Goal: Feedback & Contribution: Contribute content

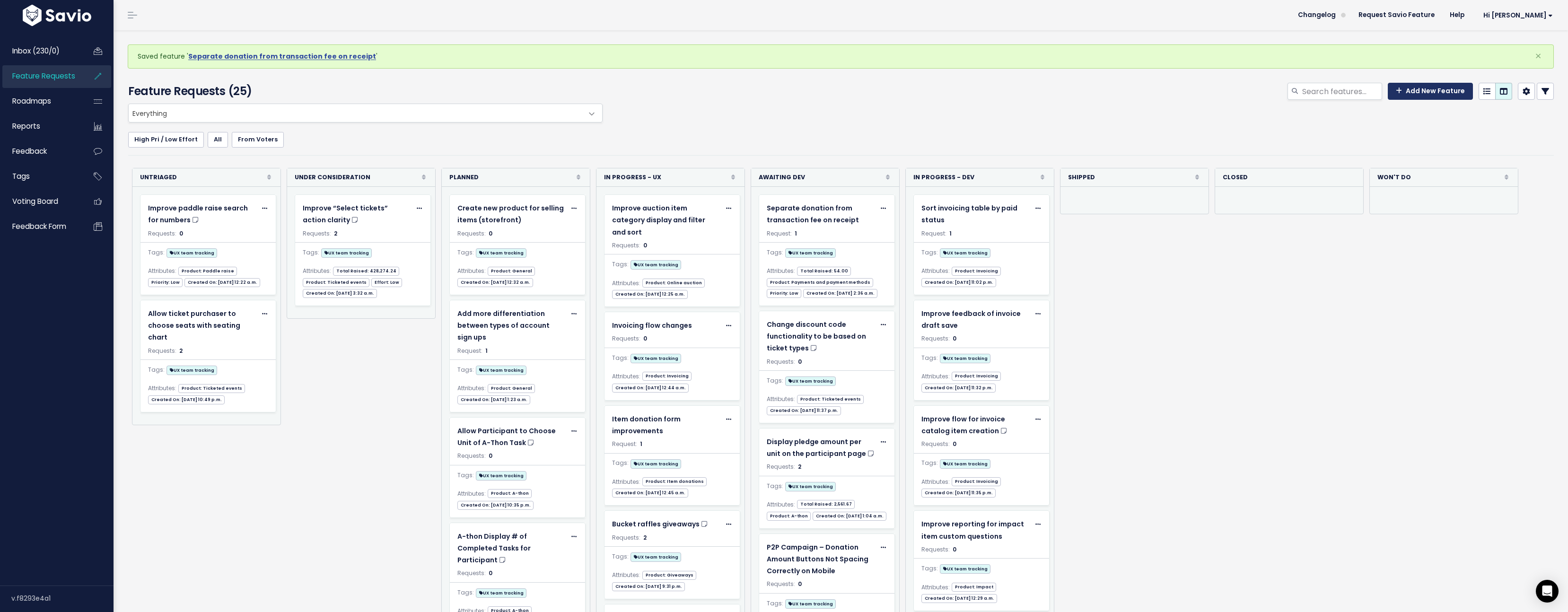
click at [1398, 90] on link "Add New Feature" at bounding box center [1430, 91] width 85 height 17
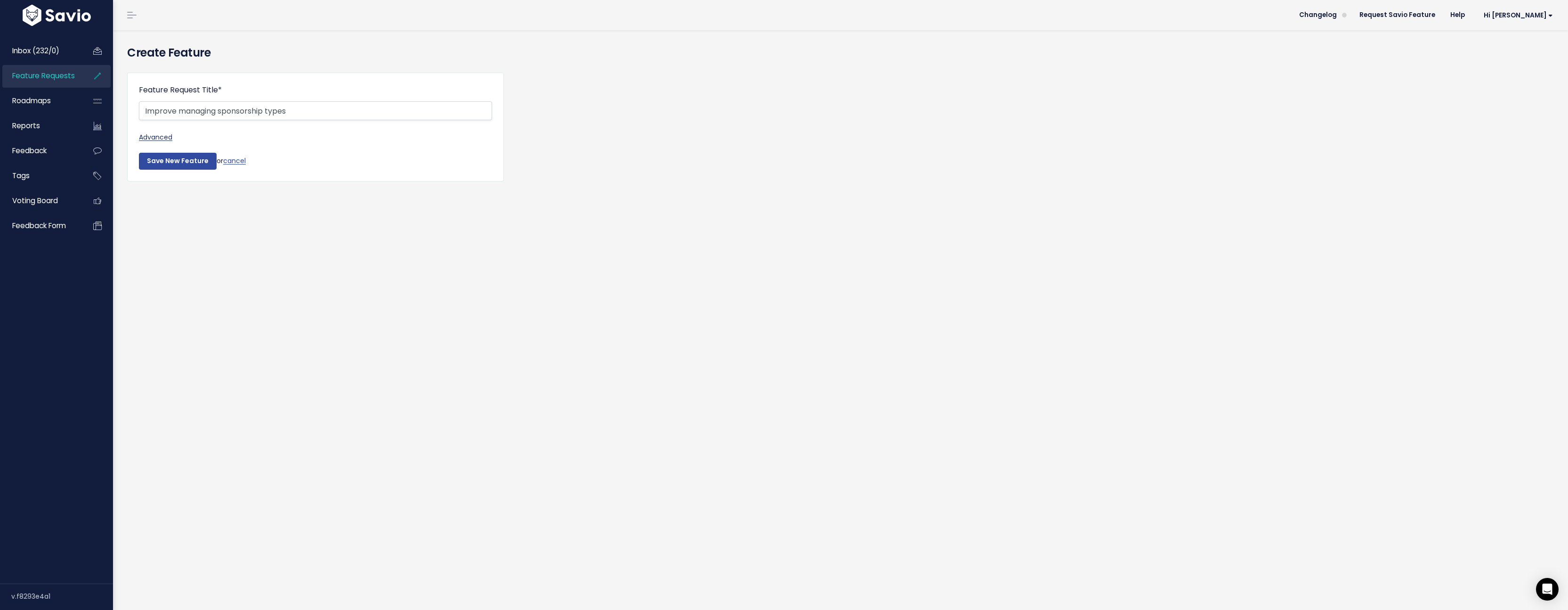
type input "Improve managing sponsorship types"
click at [171, 135] on link "Advanced" at bounding box center [315, 137] width 353 height 12
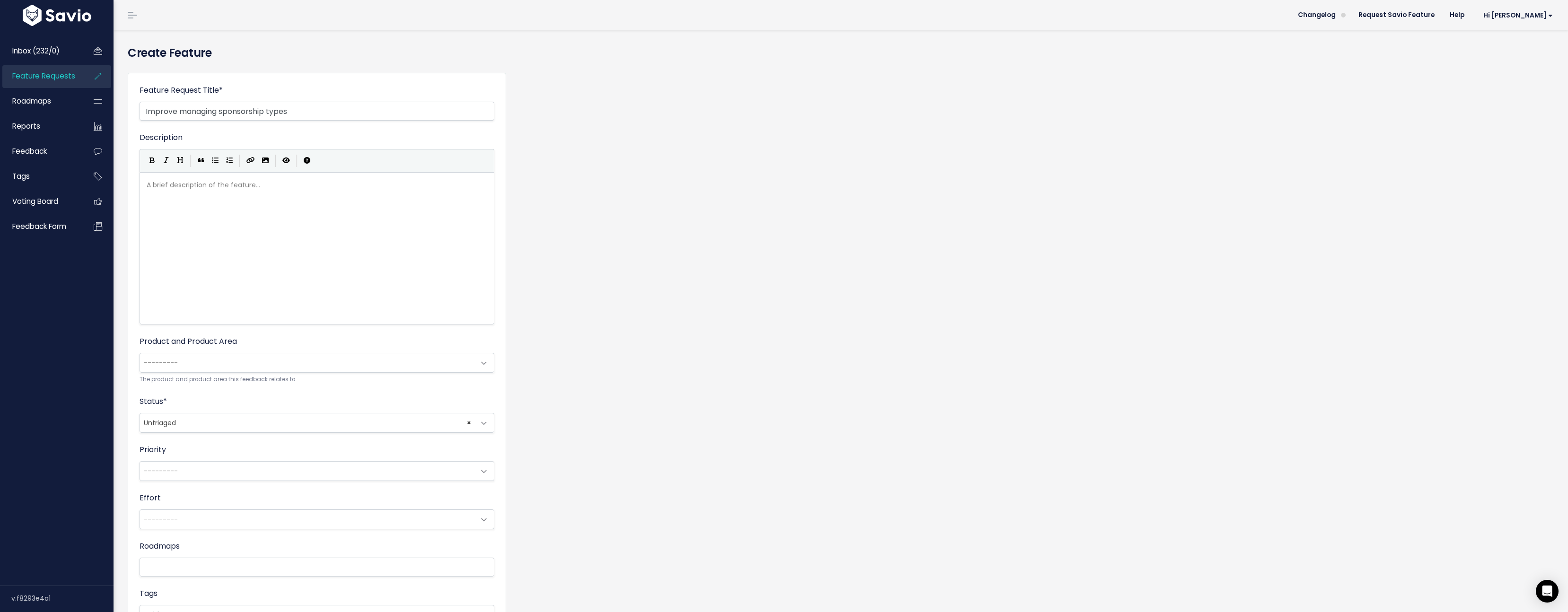
click at [212, 194] on div "A brief description of the feature... xxxxxxxxxx" at bounding box center [328, 260] width 368 height 165
click at [234, 238] on div "A brief description of the feature... ​" at bounding box center [328, 260] width 368 height 165
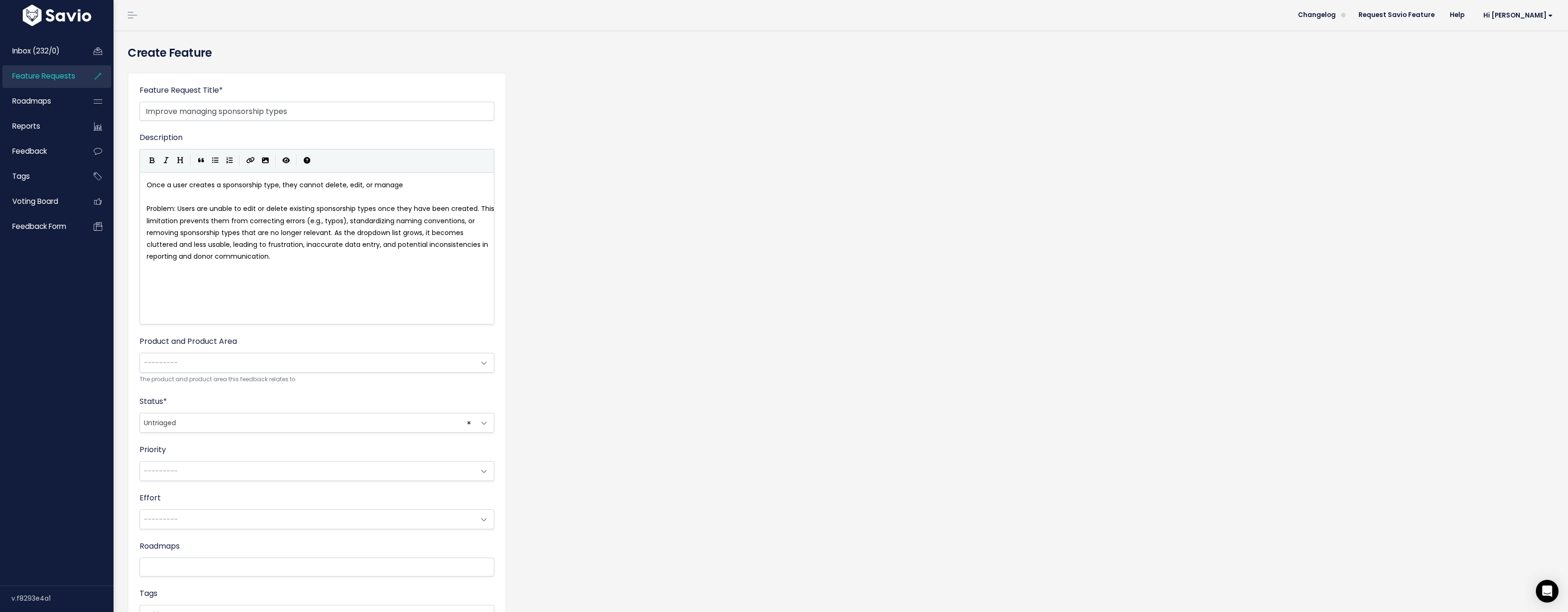
click at [356, 289] on div "xxxxxxxxxx Once a user creates a sponsorship type, they cannot delete, edit, or…" at bounding box center [328, 260] width 368 height 165
click at [297, 354] on span "---------" at bounding box center [307, 363] width 335 height 19
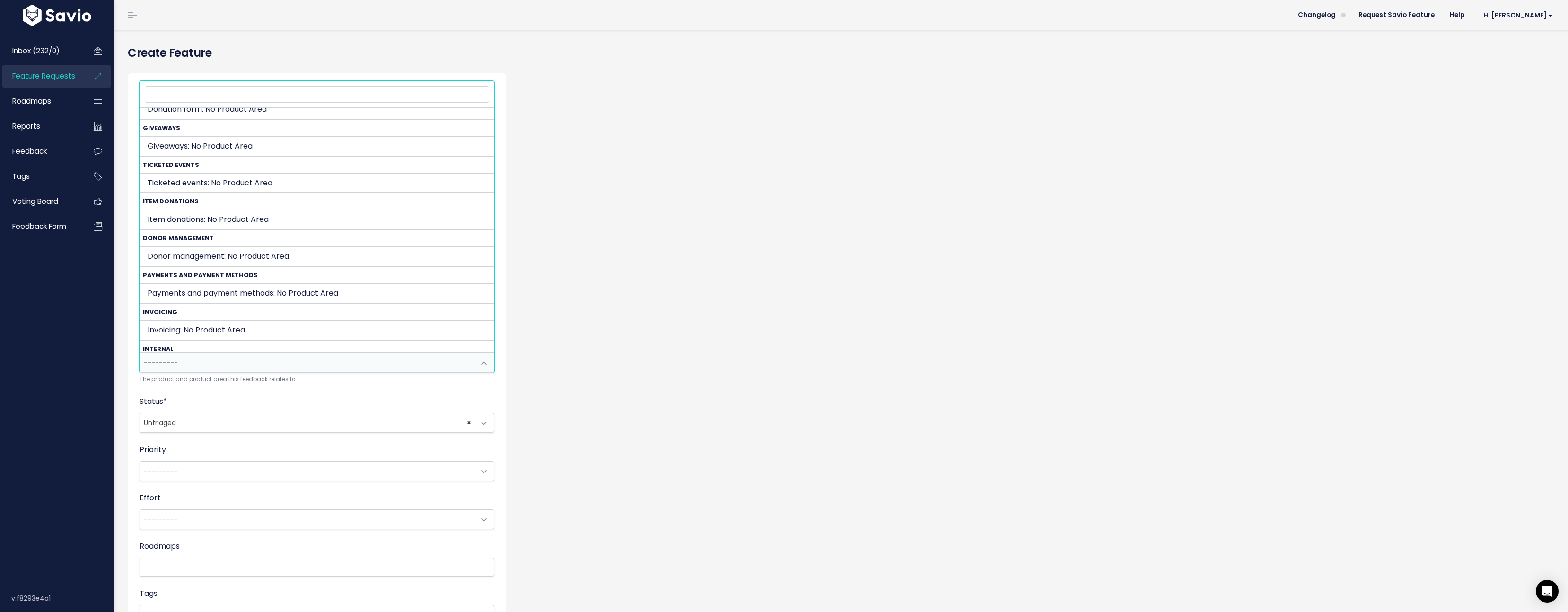
scroll to position [345, 0]
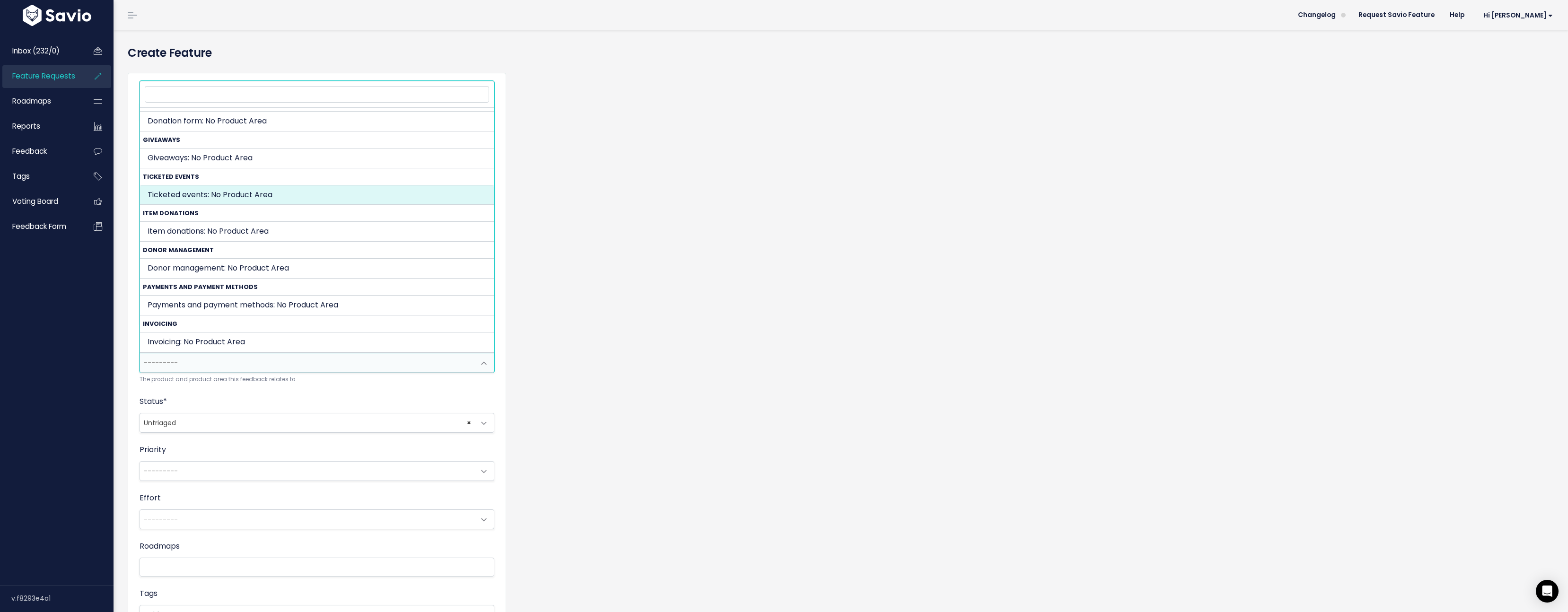
select select "TICKETED_EVENT:"
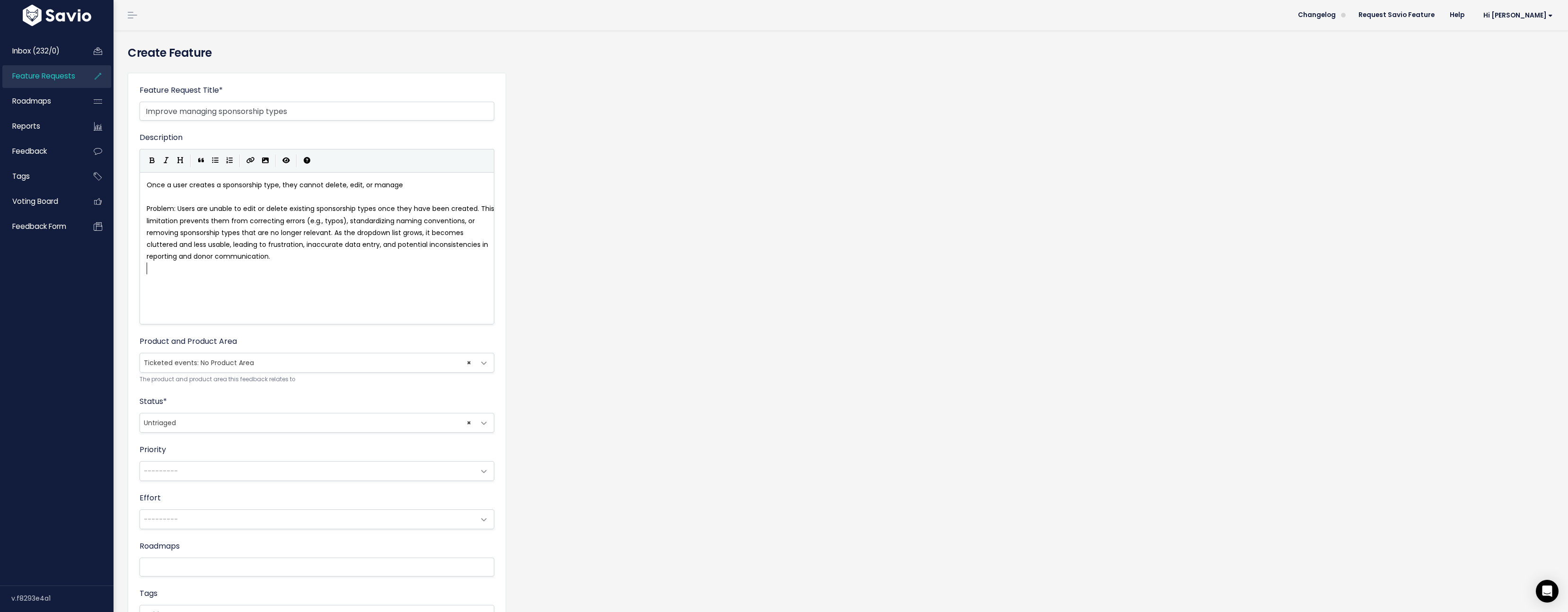
click at [308, 263] on pre "​" at bounding box center [320, 268] width 351 height 12
click at [413, 185] on pre "Once a user creates a sponsorship type, they cannot delete, edit, or manage" at bounding box center [320, 184] width 351 height 12
type textarea ". Does this affect other products>"
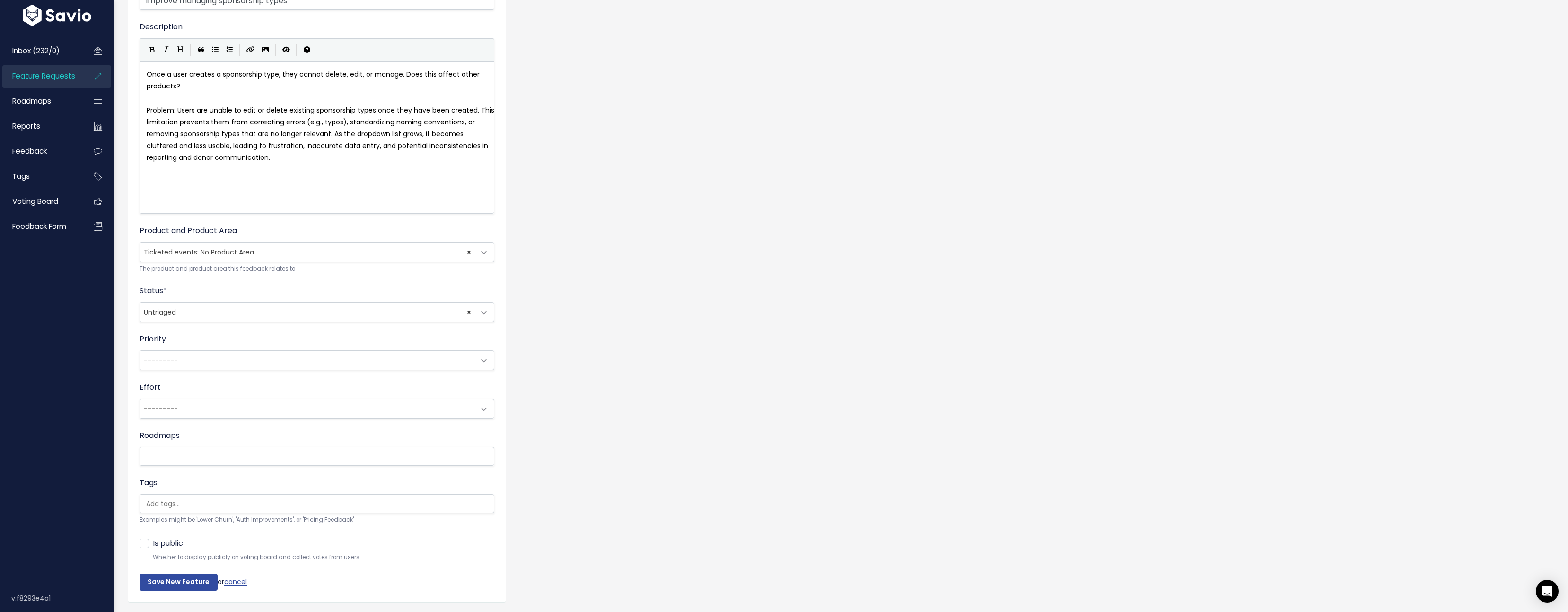
type textarea "?"
click at [235, 312] on span "× Untriaged" at bounding box center [307, 312] width 335 height 19
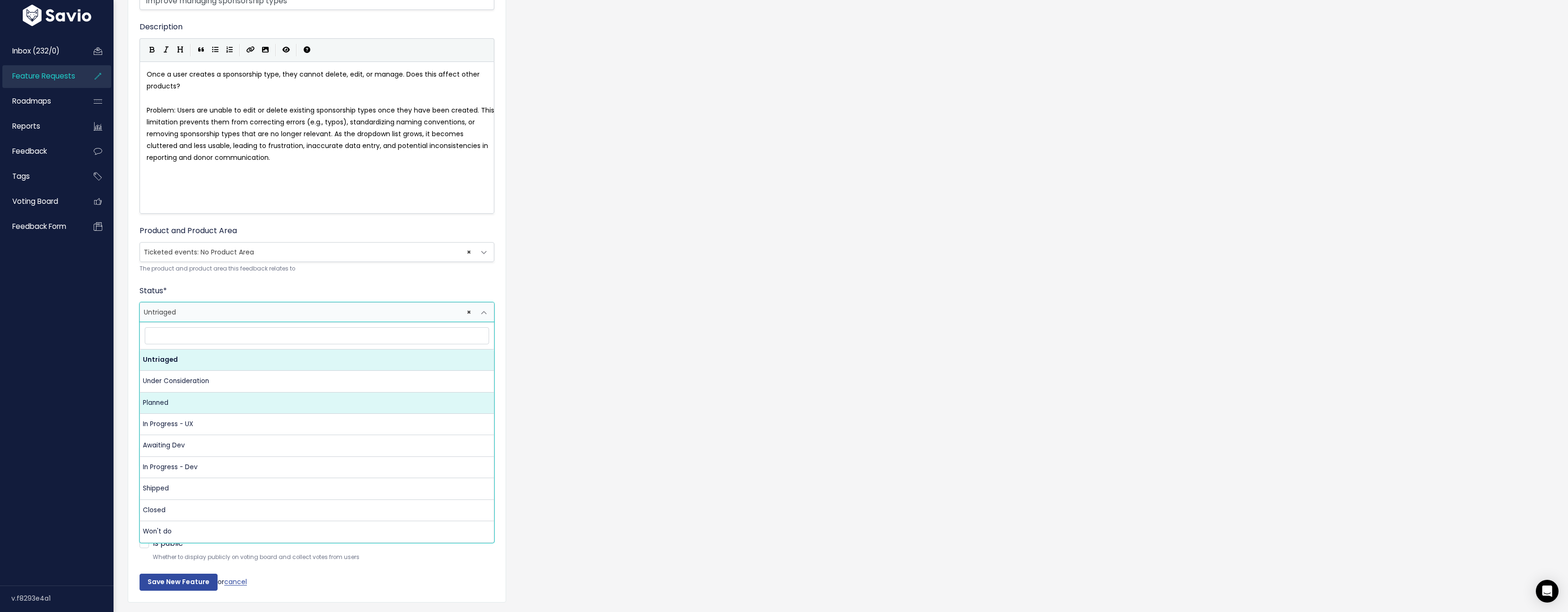
select select "PLANNED_rYK7"
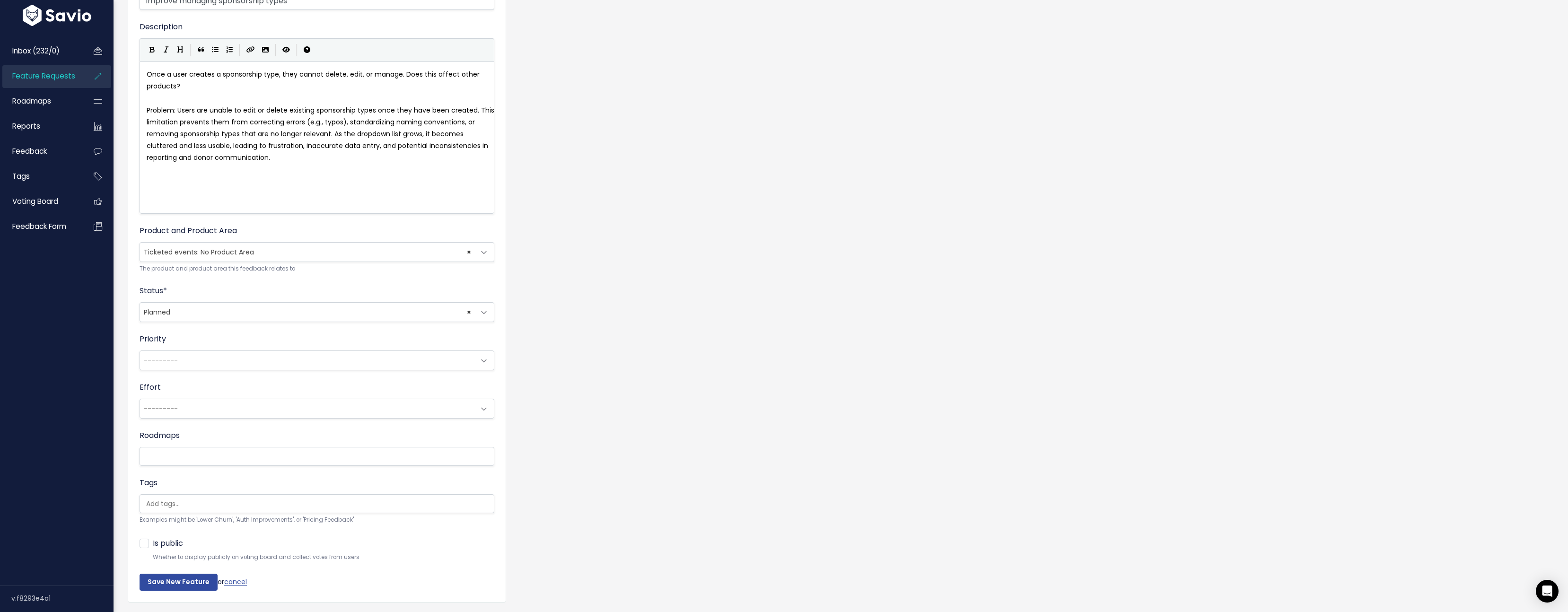
click at [223, 354] on span "---------" at bounding box center [307, 360] width 335 height 19
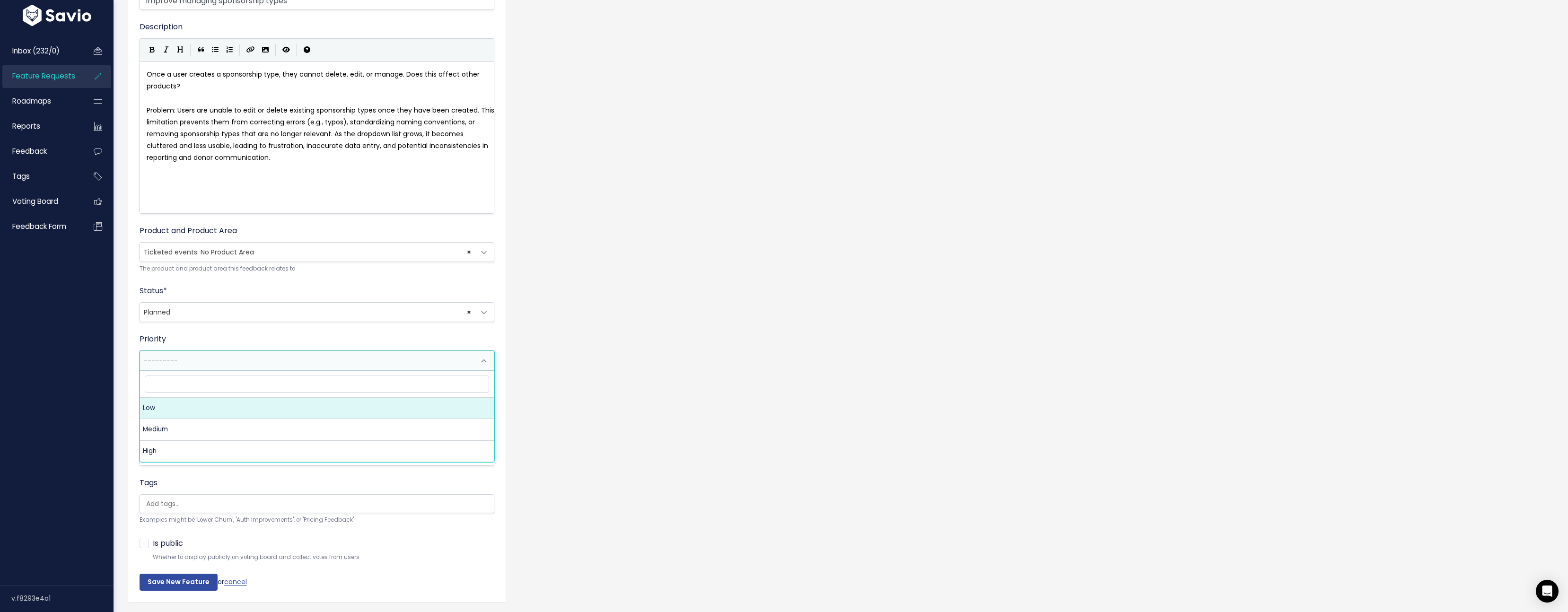
select select "1_LOW"
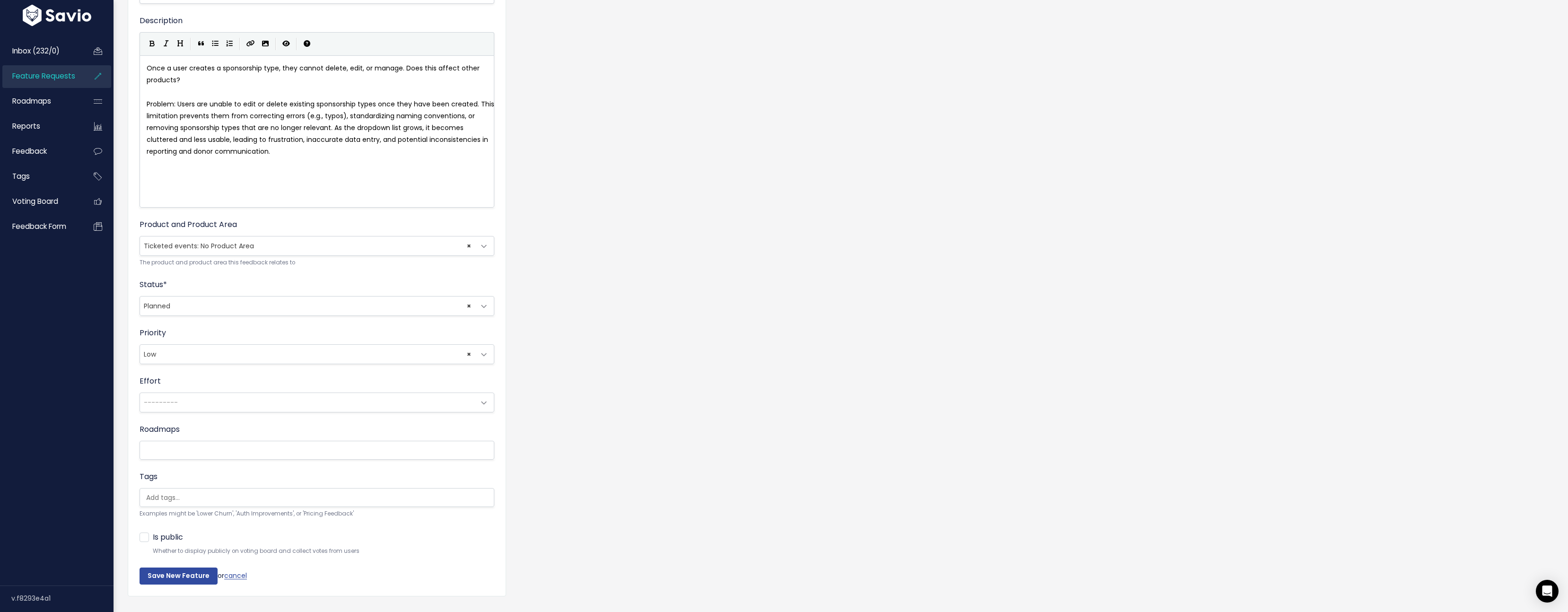
click at [195, 494] on li at bounding box center [314, 497] width 345 height 10
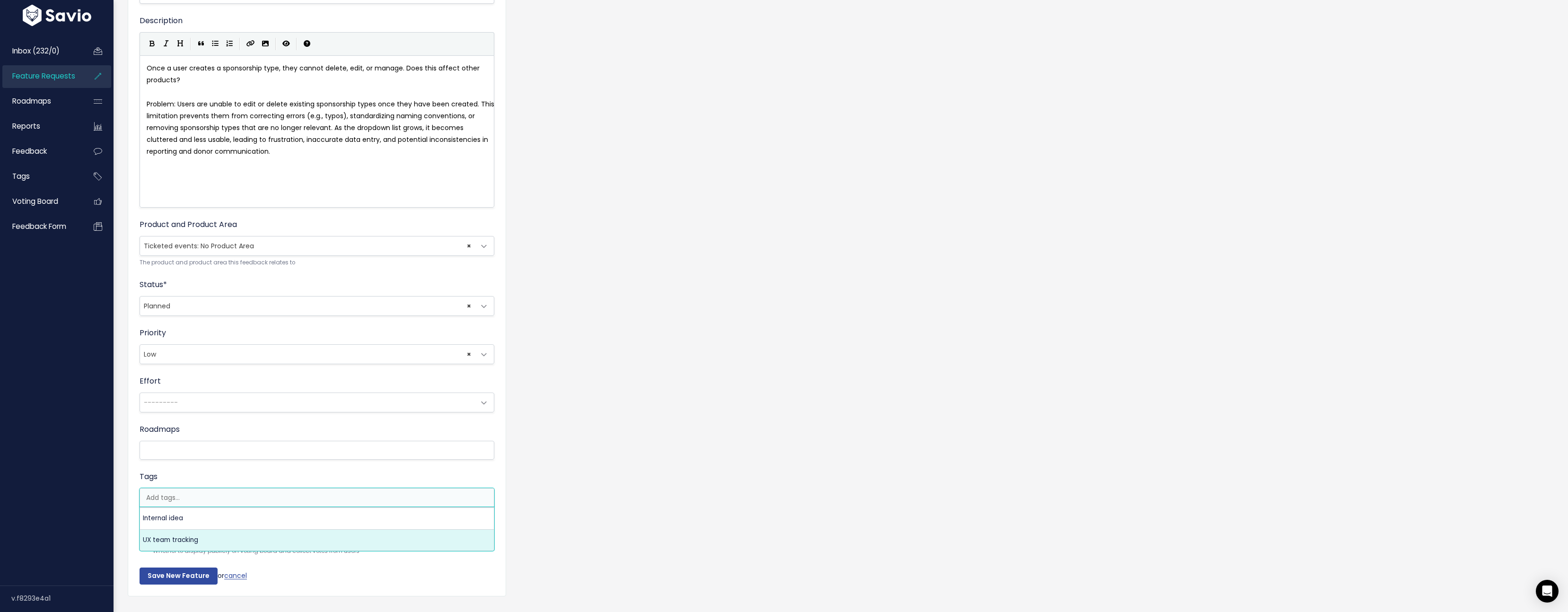
select select "13789"
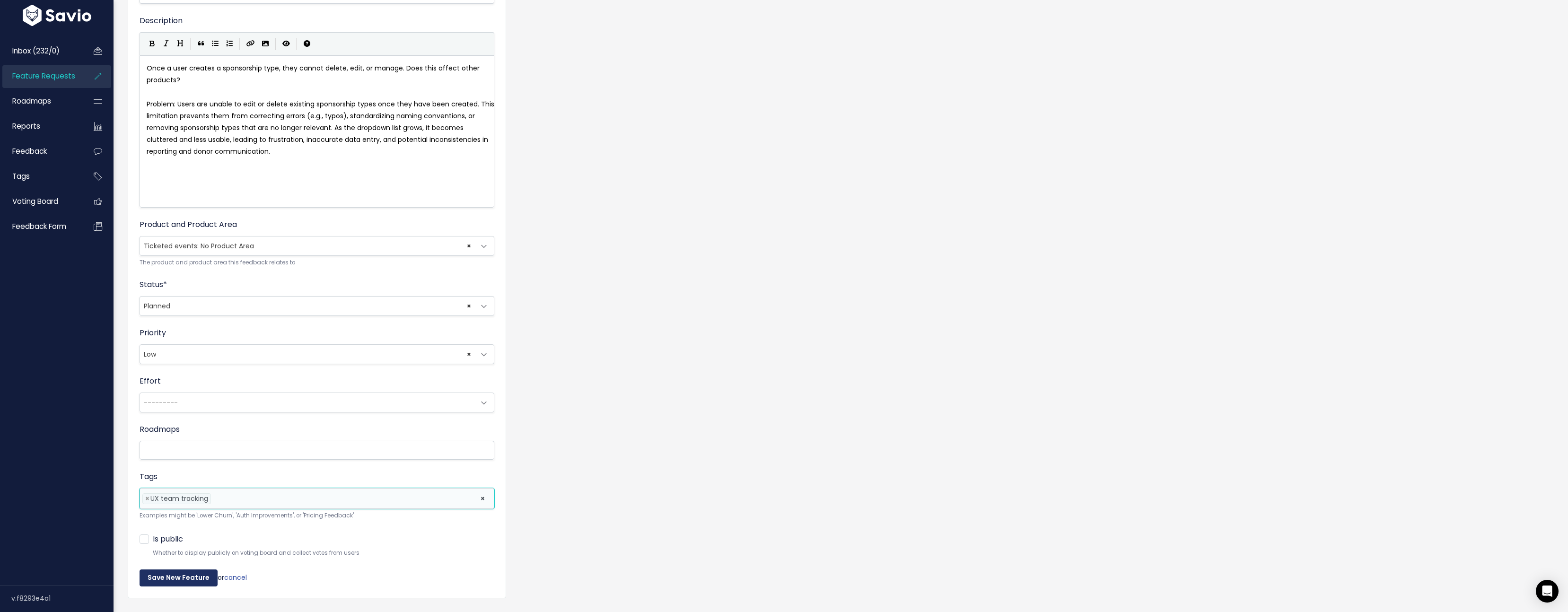
click at [178, 581] on input "Save New Feature" at bounding box center [178, 578] width 78 height 17
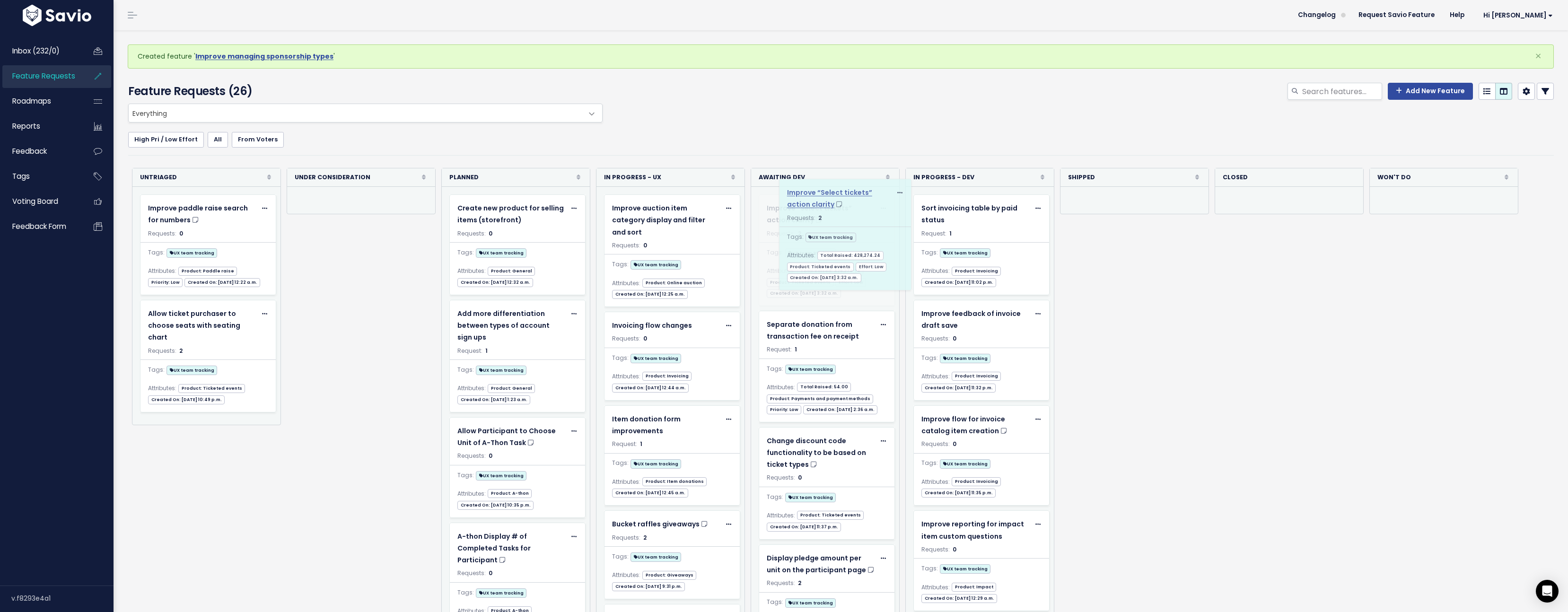
drag, startPoint x: 344, startPoint y: 211, endPoint x: 831, endPoint y: 195, distance: 487.3
click at [808, 205] on span "Improve “Select tickets” action clarity" at bounding box center [809, 214] width 85 height 22
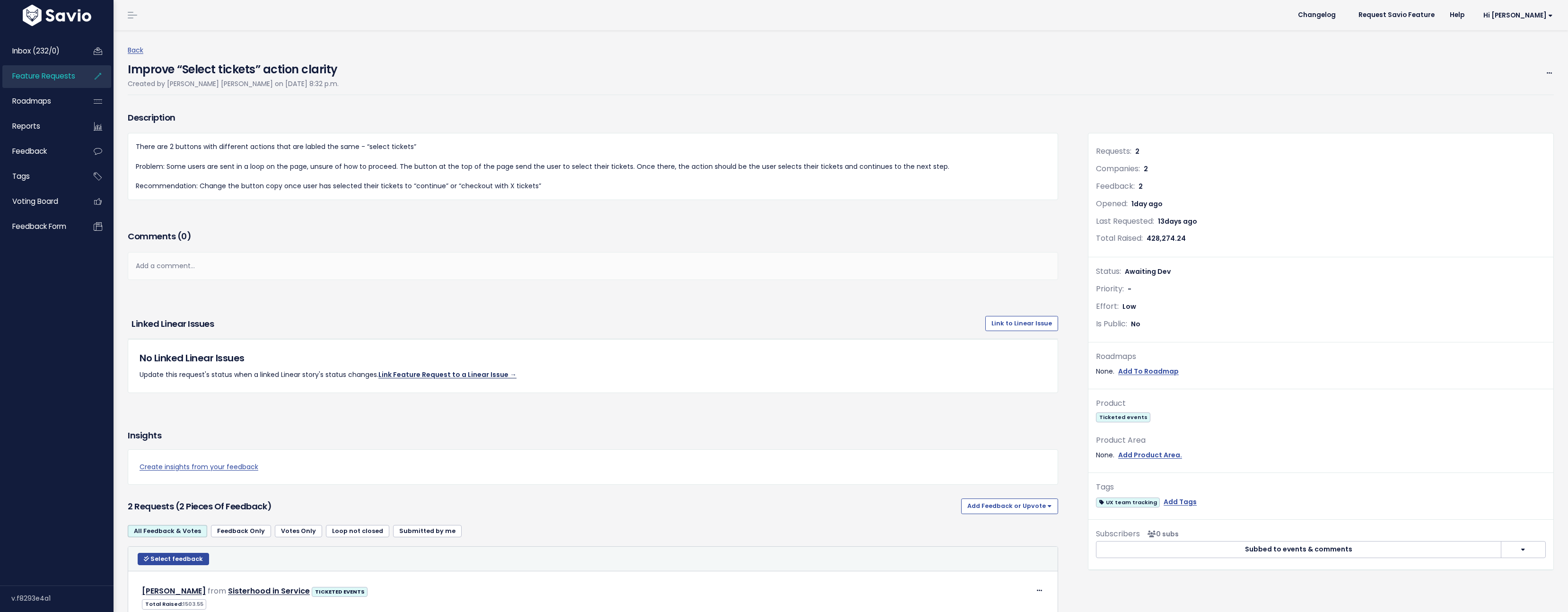
click at [455, 371] on link "Link Feature Request to a Linear Issue →" at bounding box center [447, 374] width 138 height 9
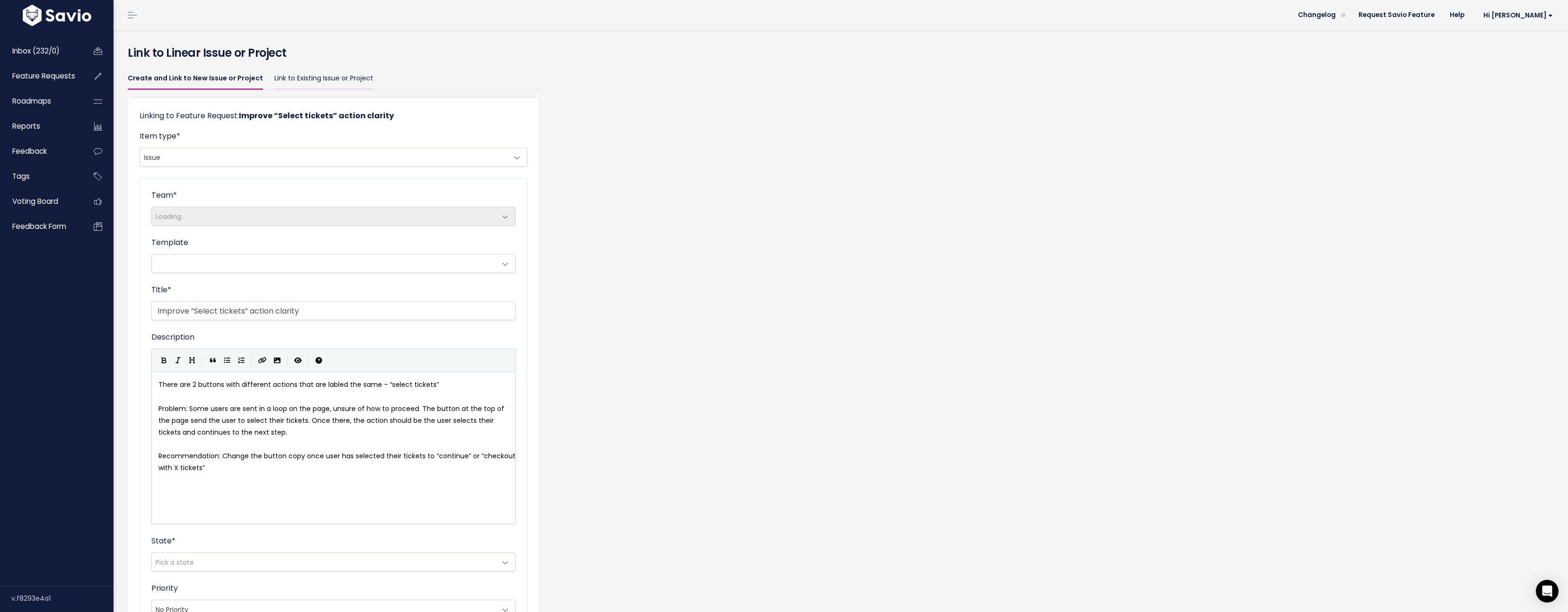
click at [286, 76] on link "Link to Existing Issue or Project" at bounding box center [323, 79] width 99 height 22
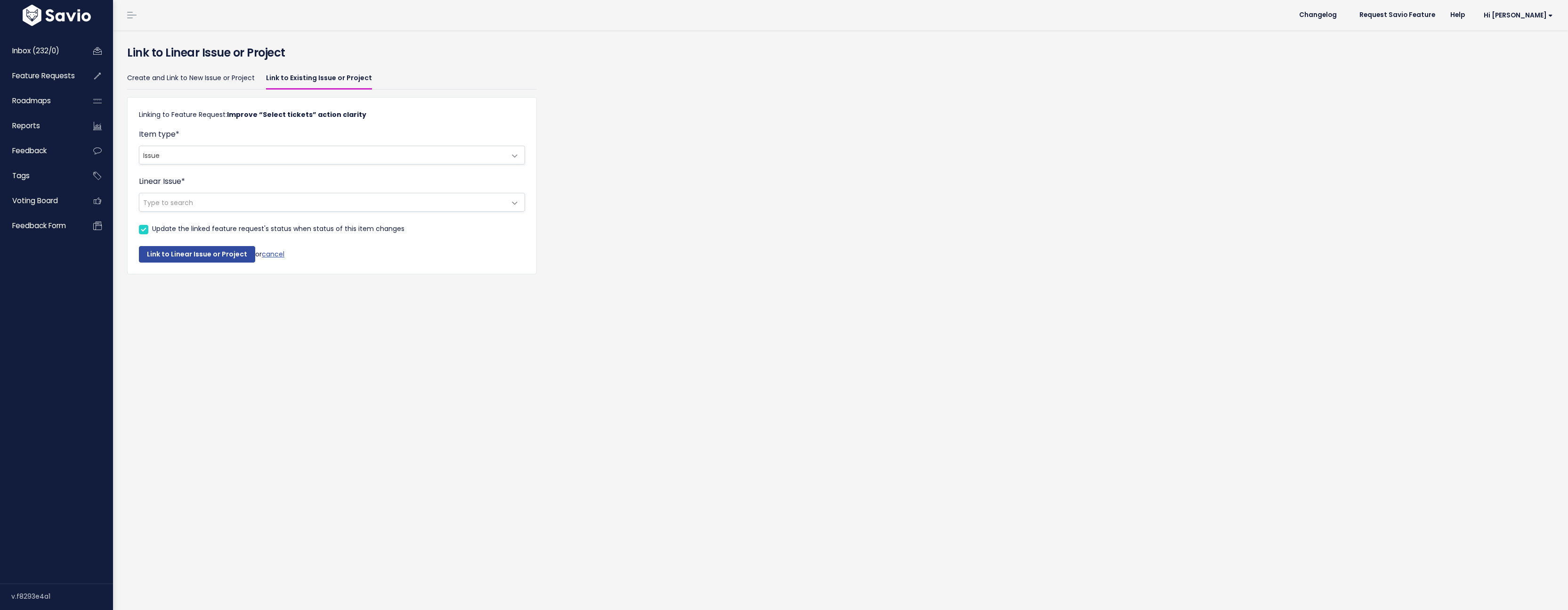
click at [214, 199] on span "Type to search" at bounding box center [322, 202] width 367 height 18
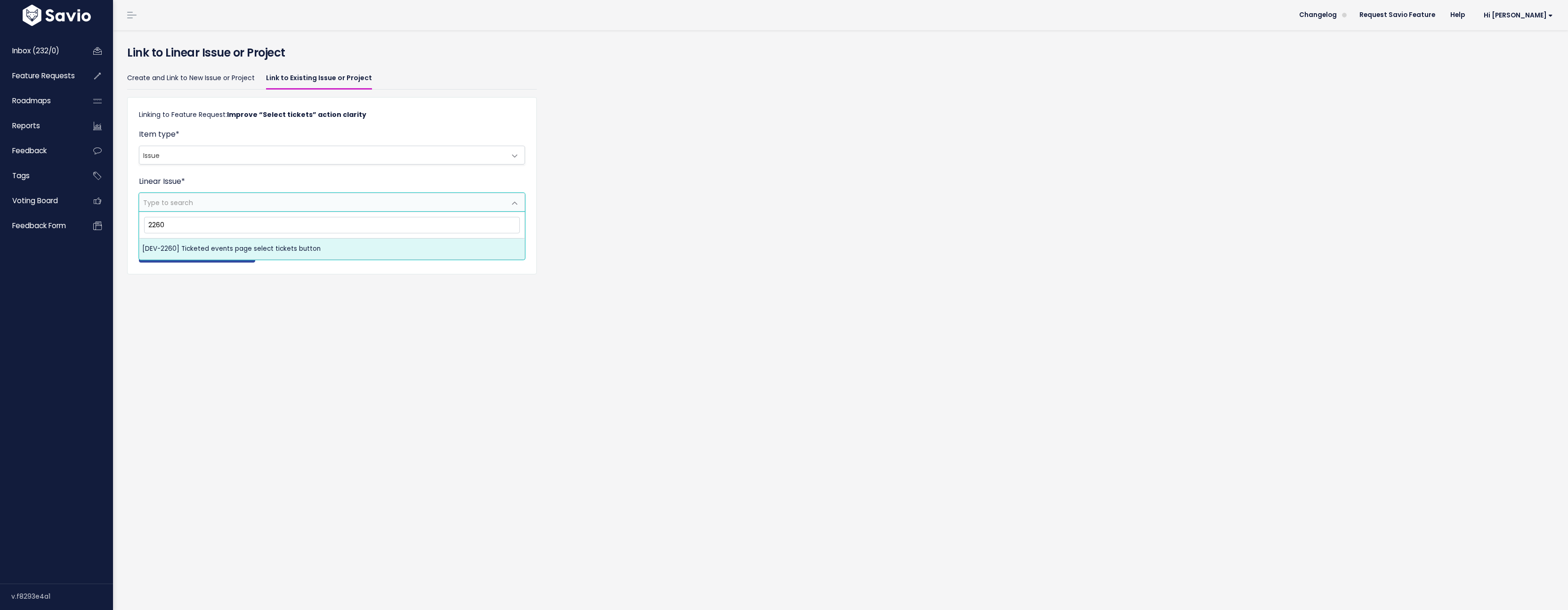
type input "2260"
select select "06e5d9bc-f28c-4657-a92d-53437a0923a0"
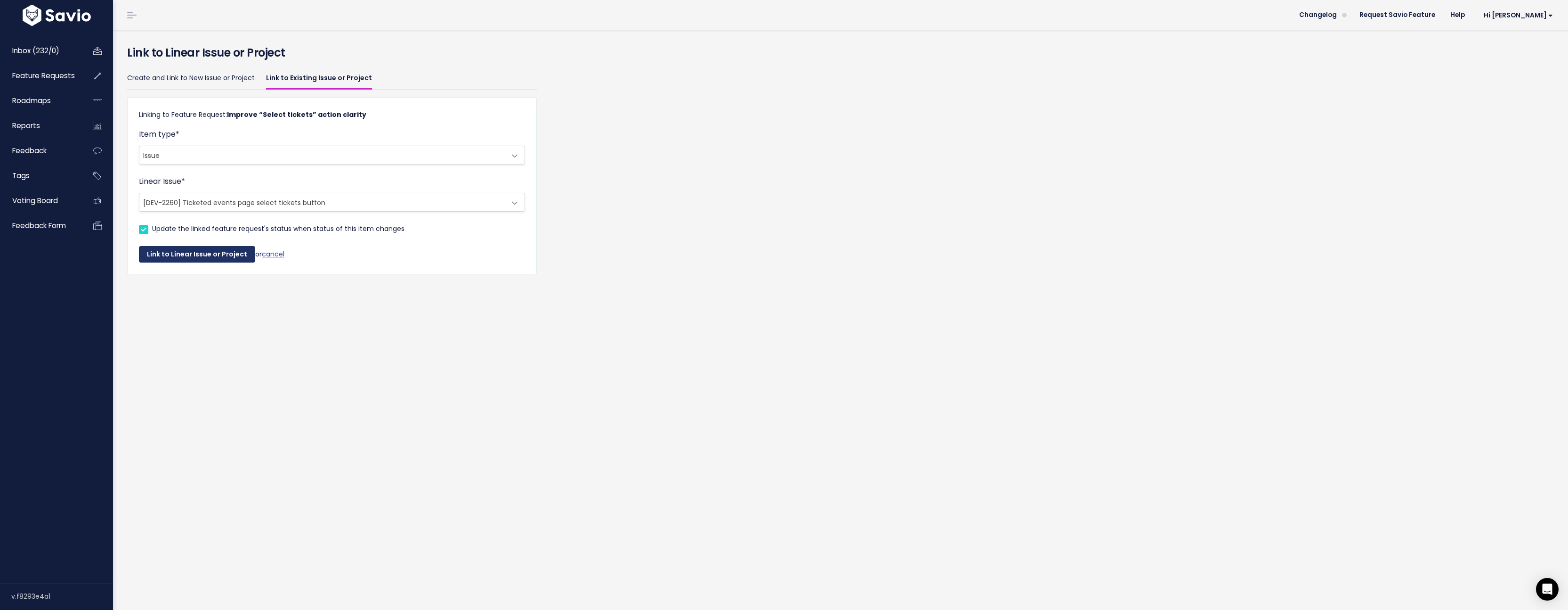
click at [202, 254] on button "Link to Linear Issue or Project" at bounding box center [197, 255] width 116 height 17
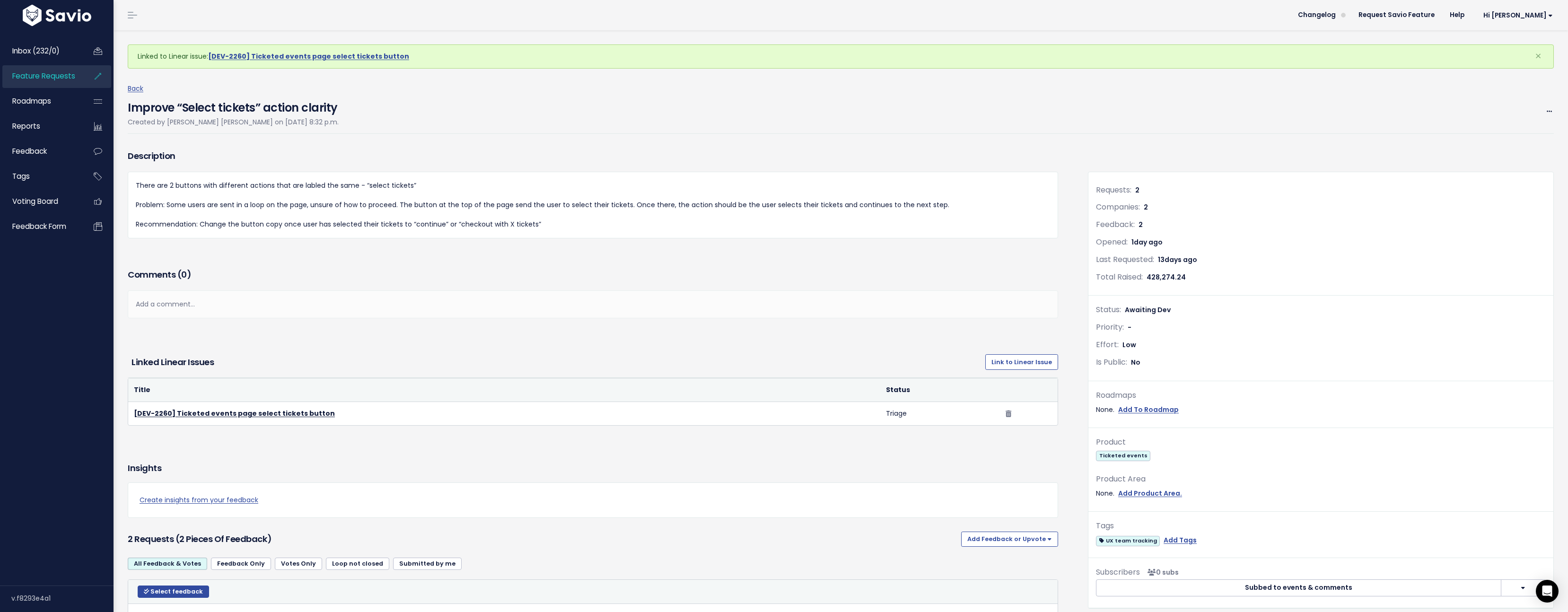
click at [144, 86] on div "Back Improve “Select tickets” action clarity Created by Egan Osaki on Sept. 15,…" at bounding box center [844, 108] width 1433 height 51
click at [141, 86] on link "Back" at bounding box center [135, 88] width 15 height 9
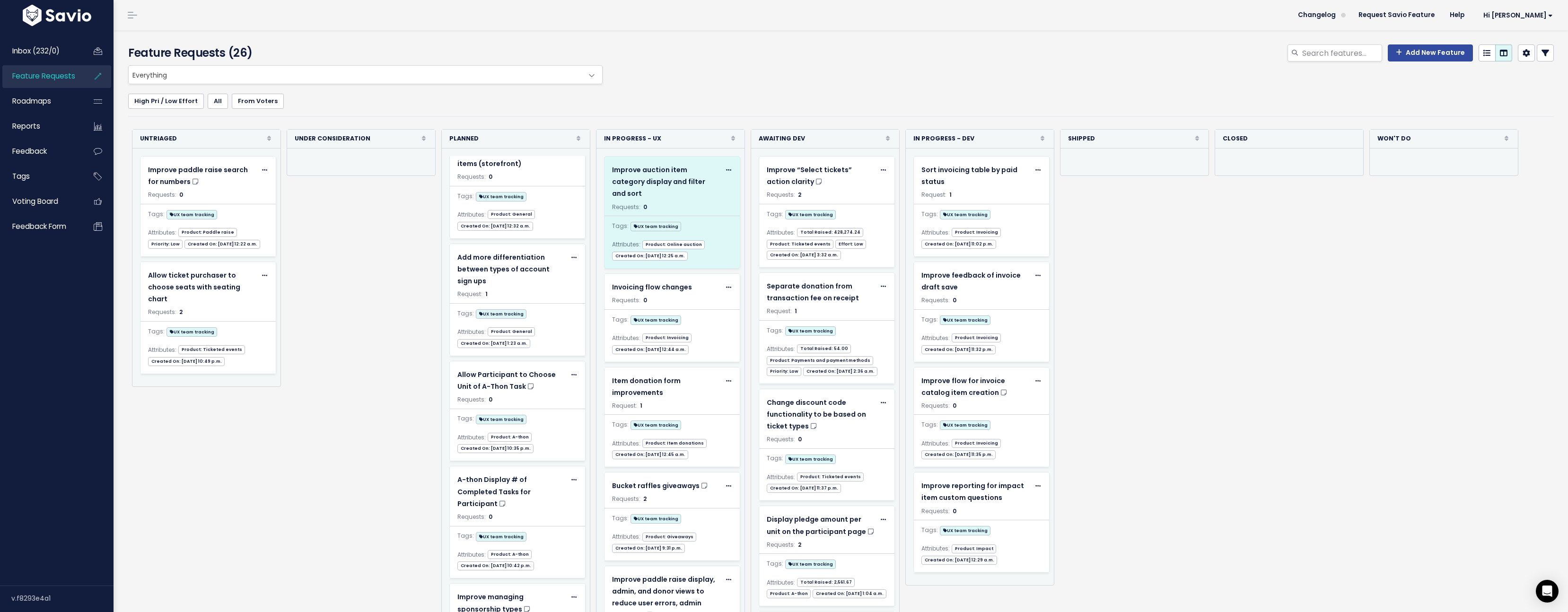
scroll to position [68, 0]
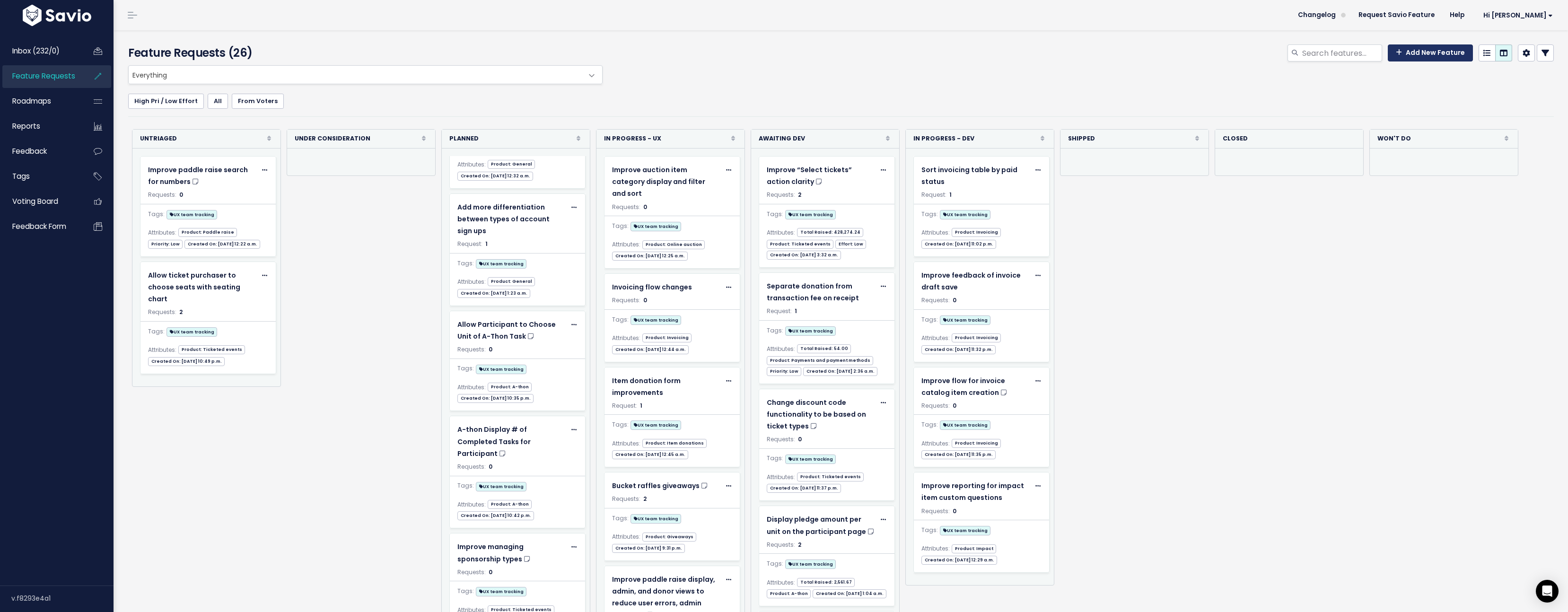
click at [1433, 51] on link "Add New Feature" at bounding box center [1430, 53] width 85 height 17
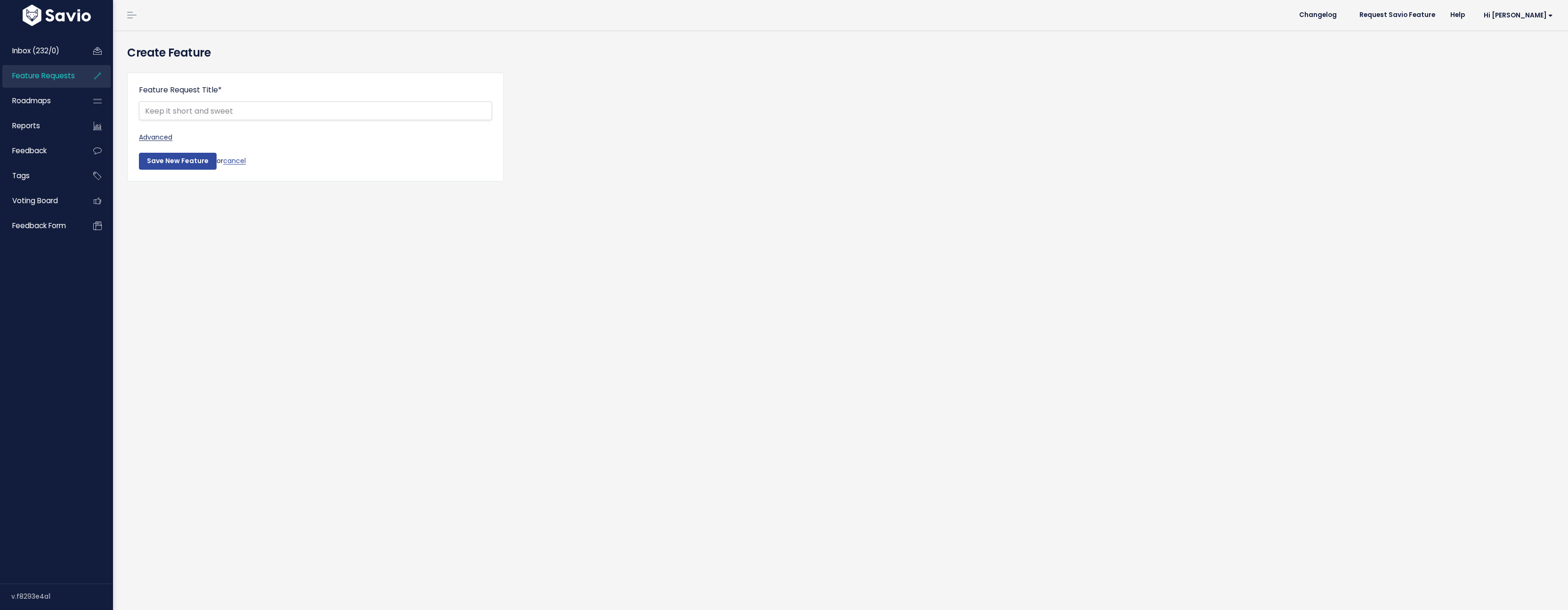
click at [147, 141] on link "Advanced" at bounding box center [315, 137] width 353 height 12
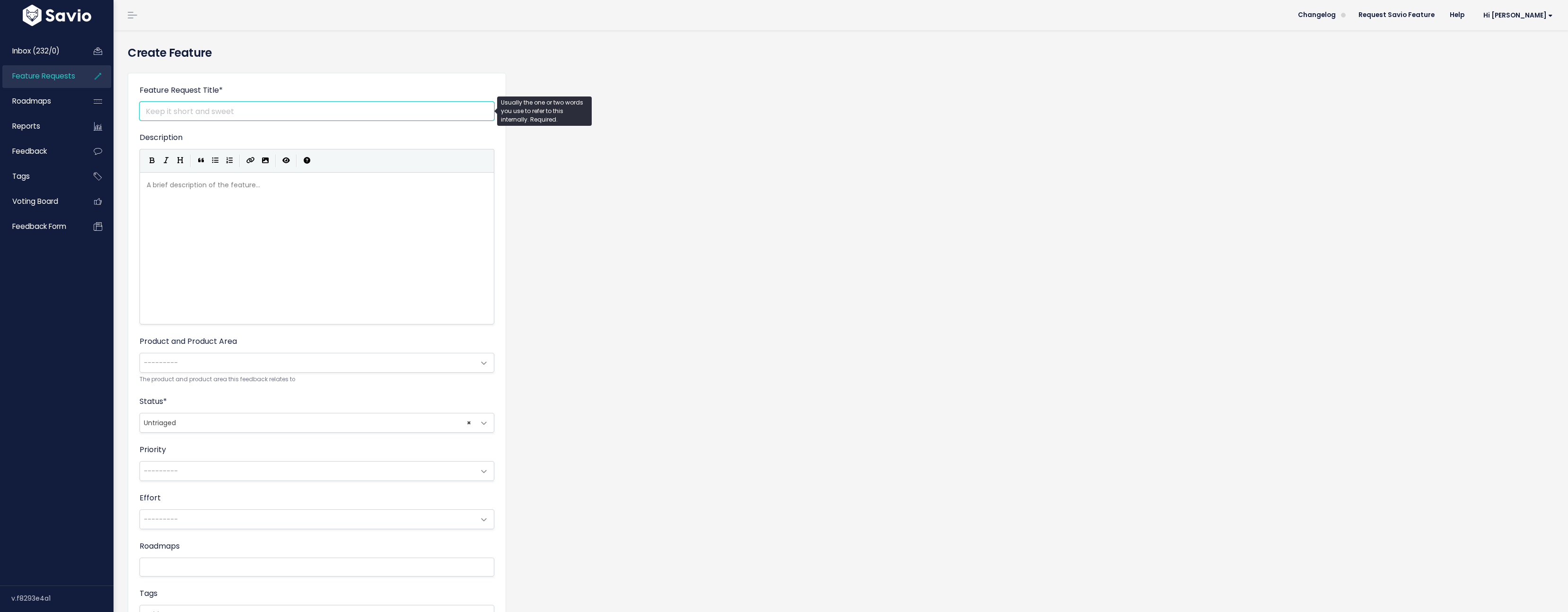
click at [230, 113] on input "Feature Request Title *" at bounding box center [317, 111] width 354 height 19
paste input "Display add-ons in attendees event check-in table"
type input "Display add-ons in attendees event check-in table"
click at [292, 218] on div "A brief description of the feature... ​" at bounding box center [328, 260] width 368 height 165
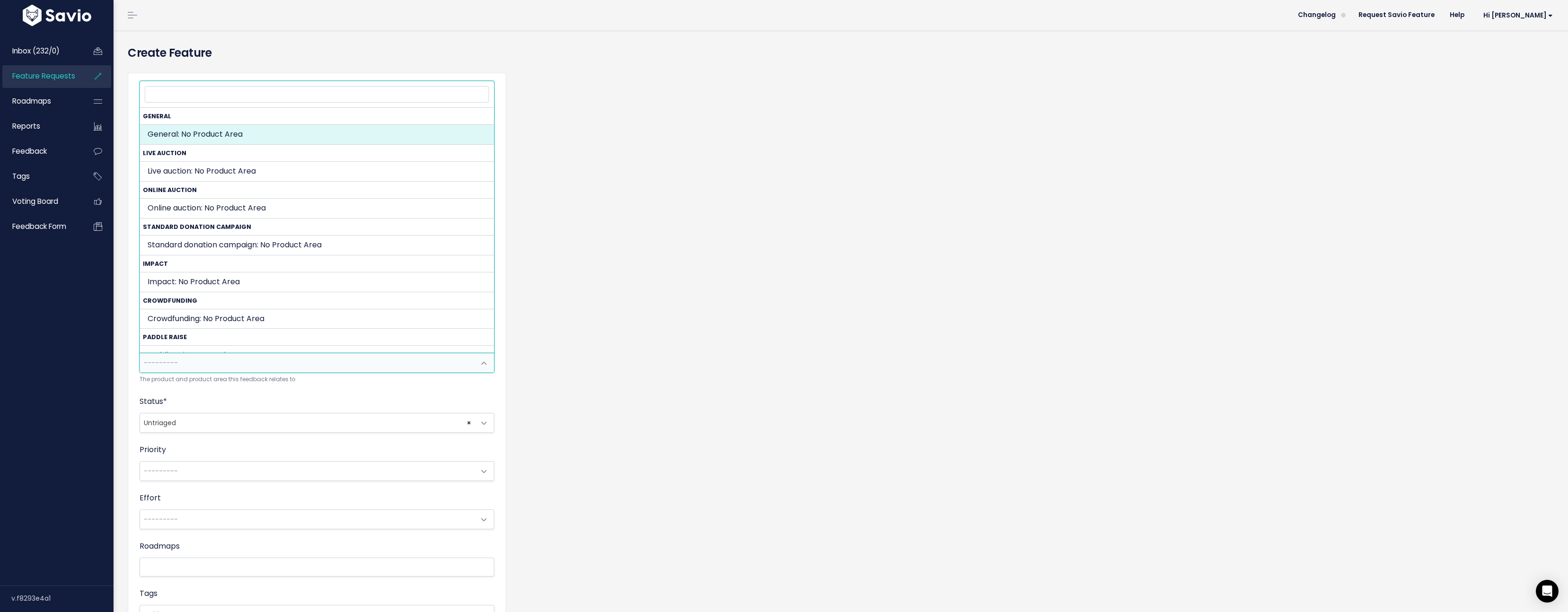
click at [228, 358] on span "---------" at bounding box center [307, 363] width 335 height 19
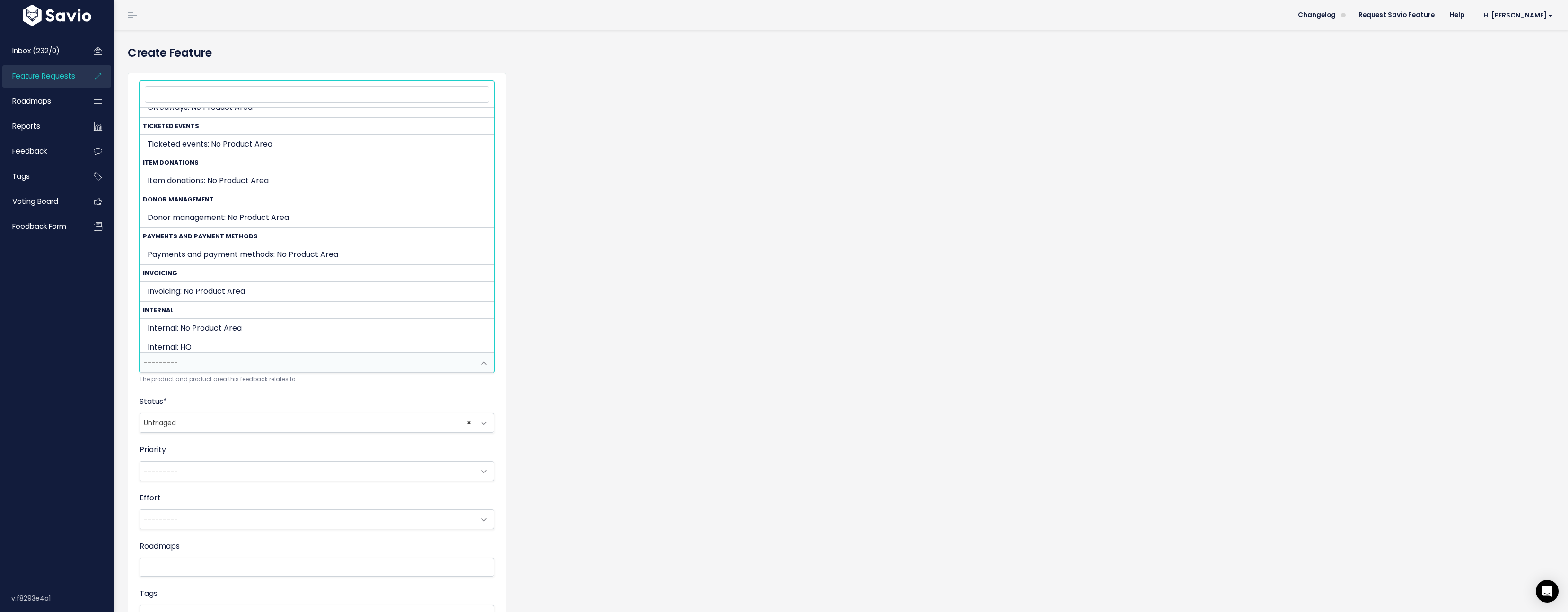
scroll to position [400, 0]
select select "TICKETED_EVENT:"
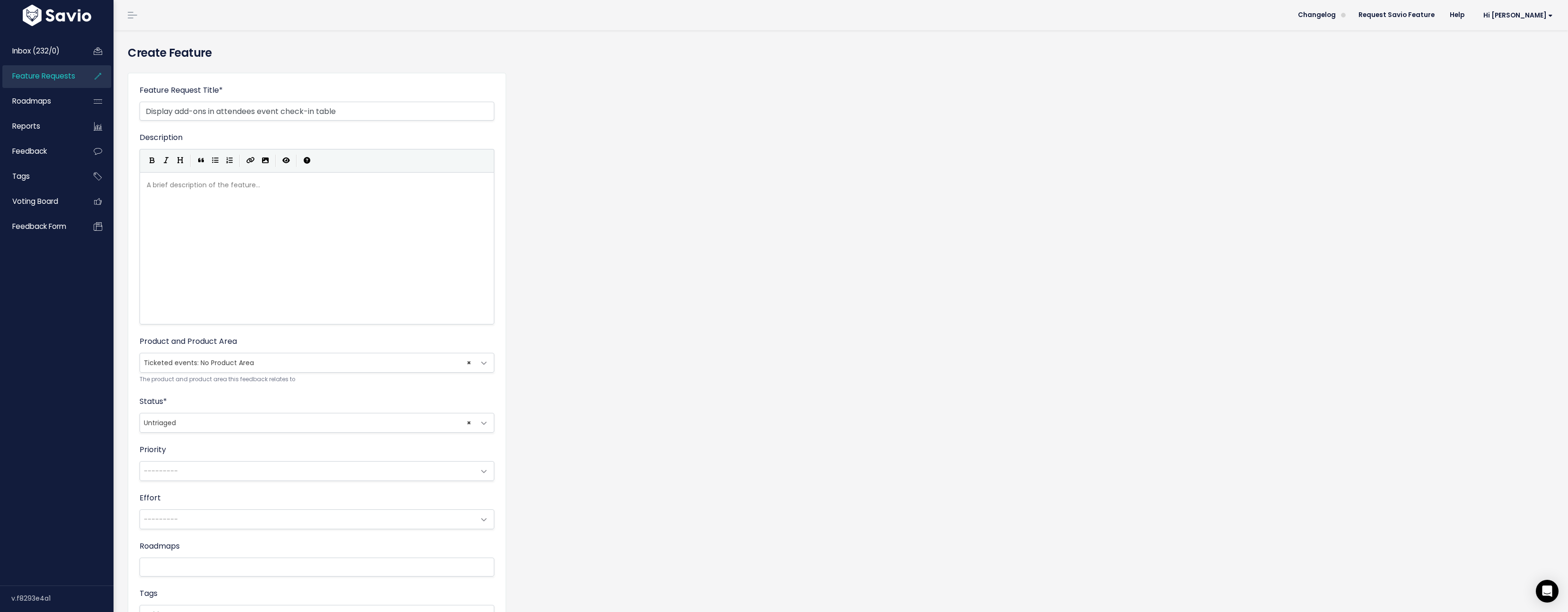
click at [225, 421] on span "× Untriaged" at bounding box center [307, 422] width 335 height 19
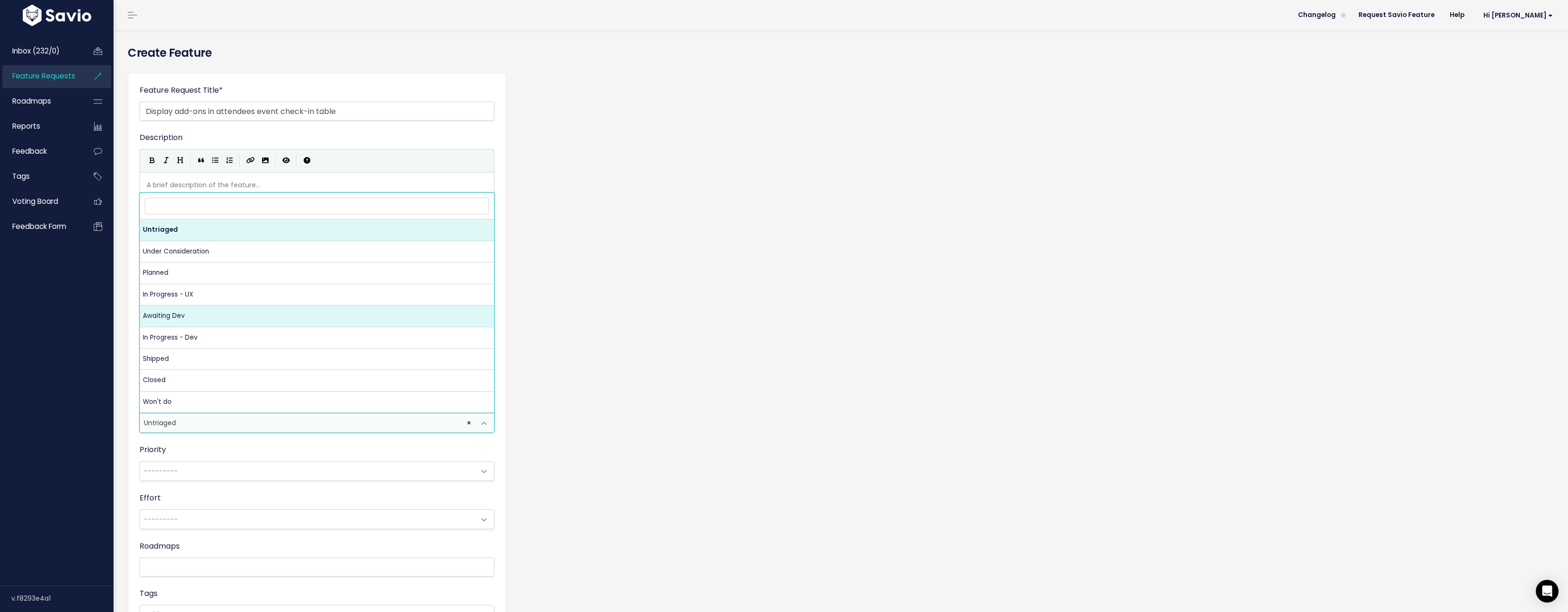
select select "AWAITING_DEV"
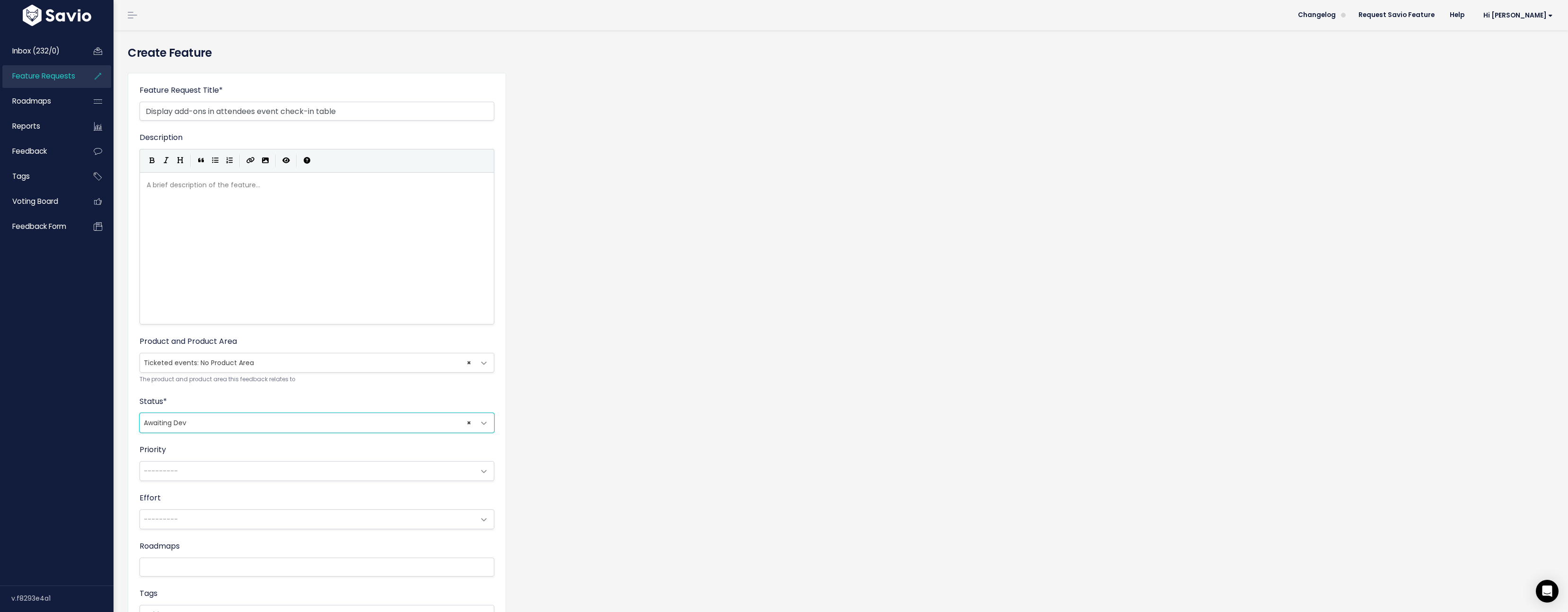
scroll to position [117, 0]
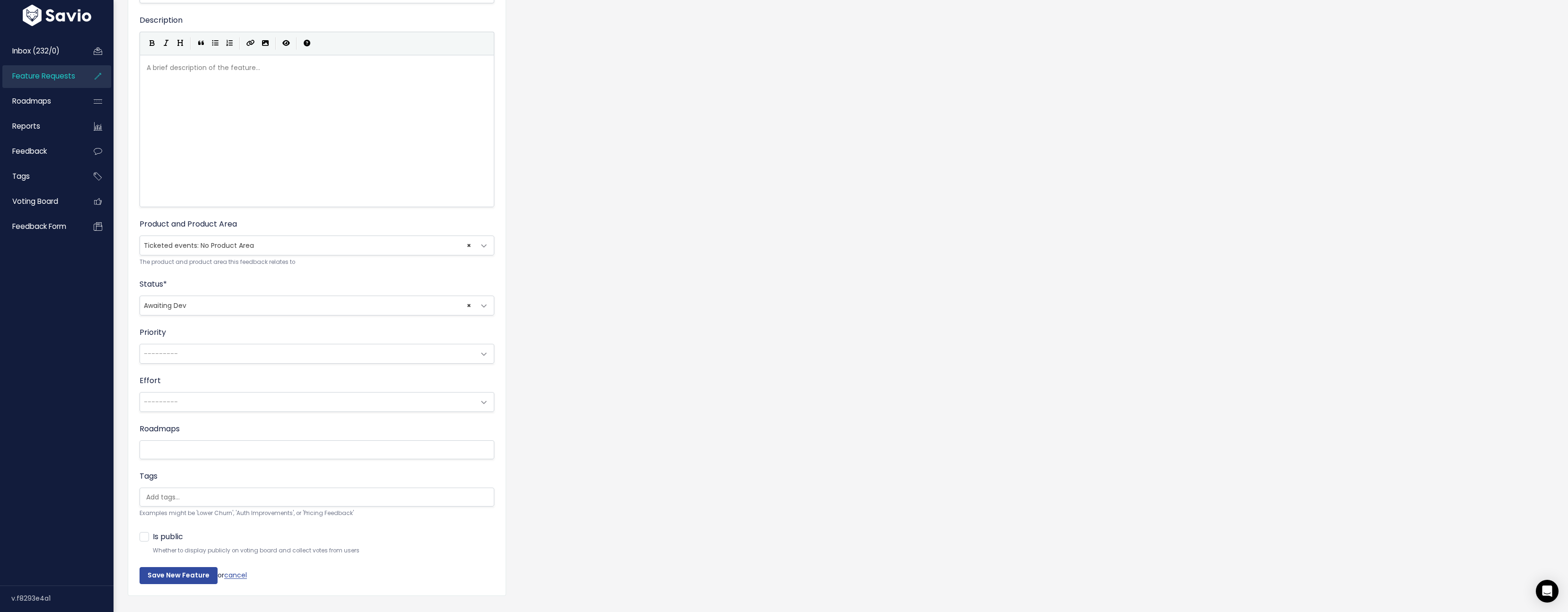
click at [208, 357] on span "---------" at bounding box center [307, 353] width 335 height 19
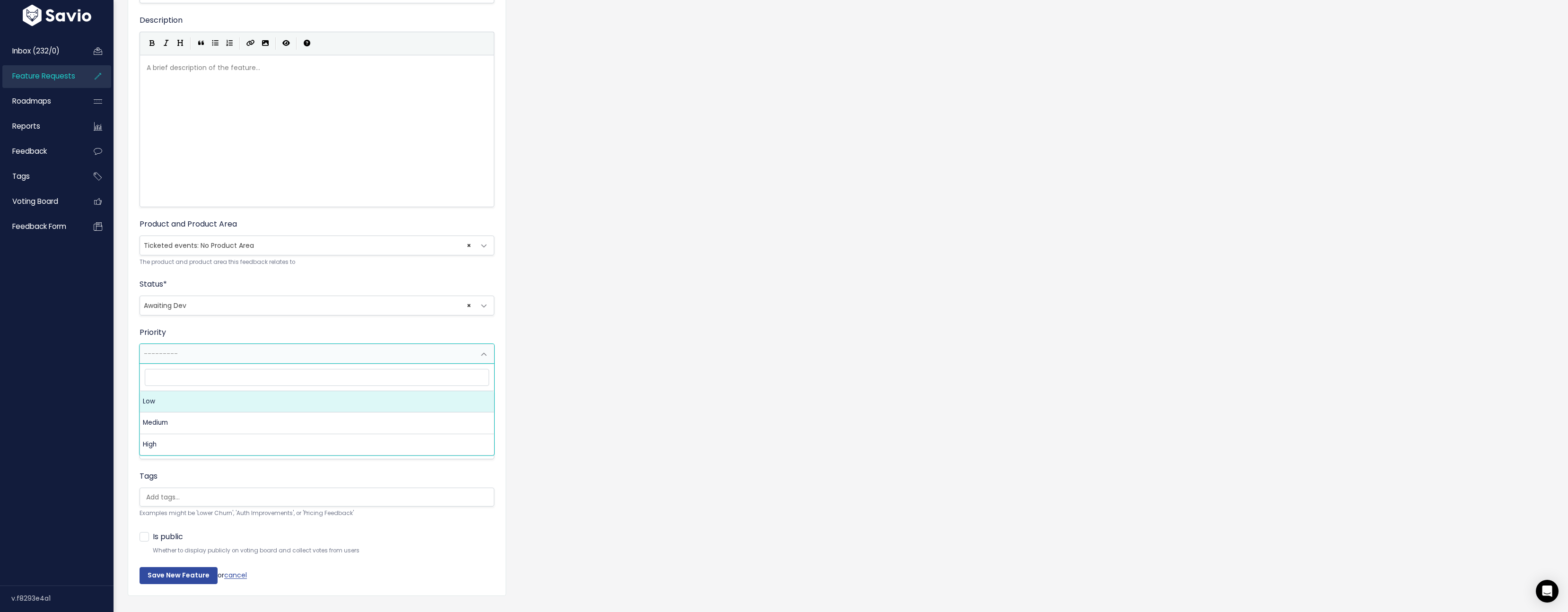
drag, startPoint x: 720, startPoint y: 397, endPoint x: 689, endPoint y: 404, distance: 31.8
click at [720, 397] on div "Feature Request Title * Display add-ons in attendees event check-in table Advan…" at bounding box center [840, 282] width 1440 height 669
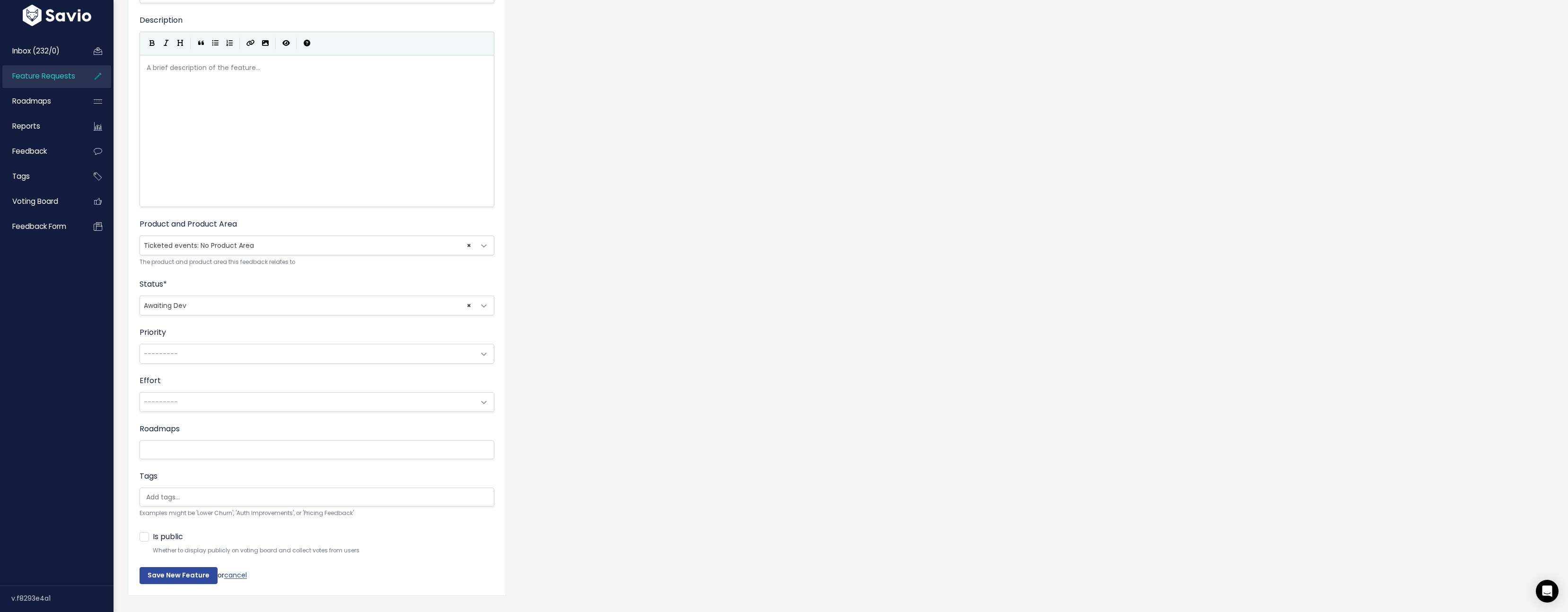
click at [241, 502] on li at bounding box center [314, 497] width 345 height 10
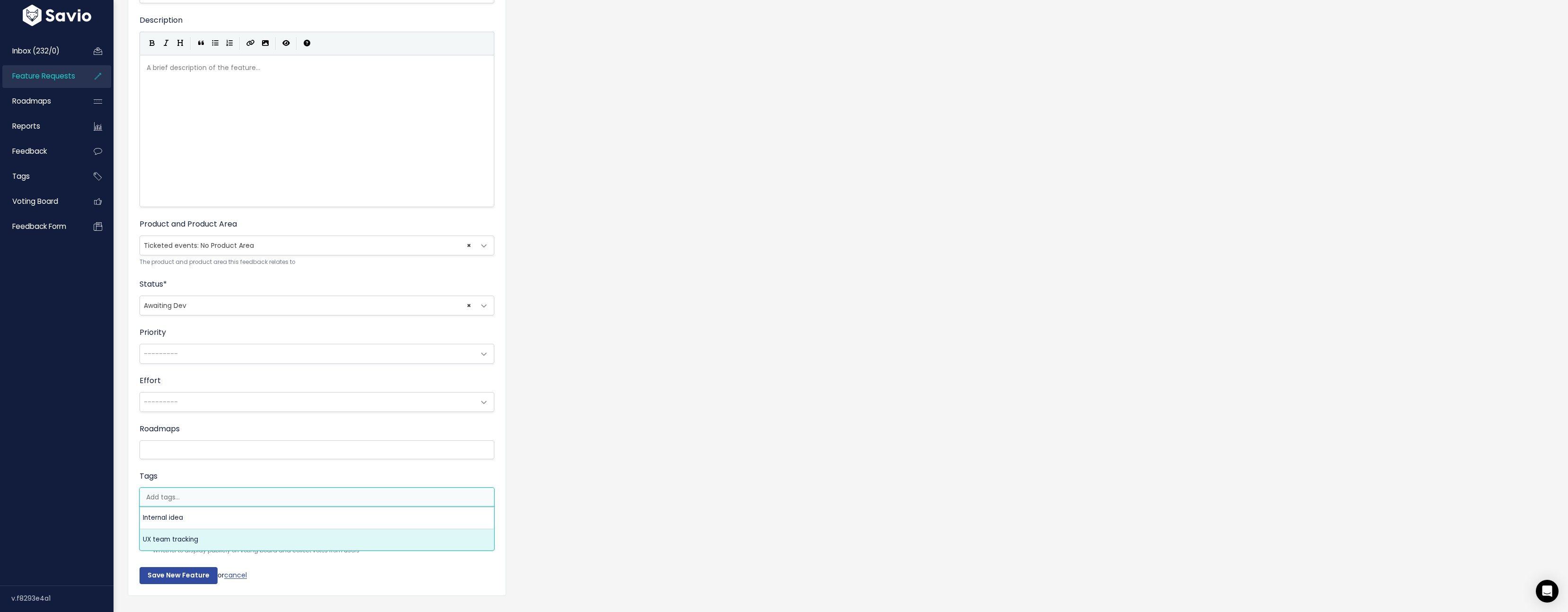
select select "13789"
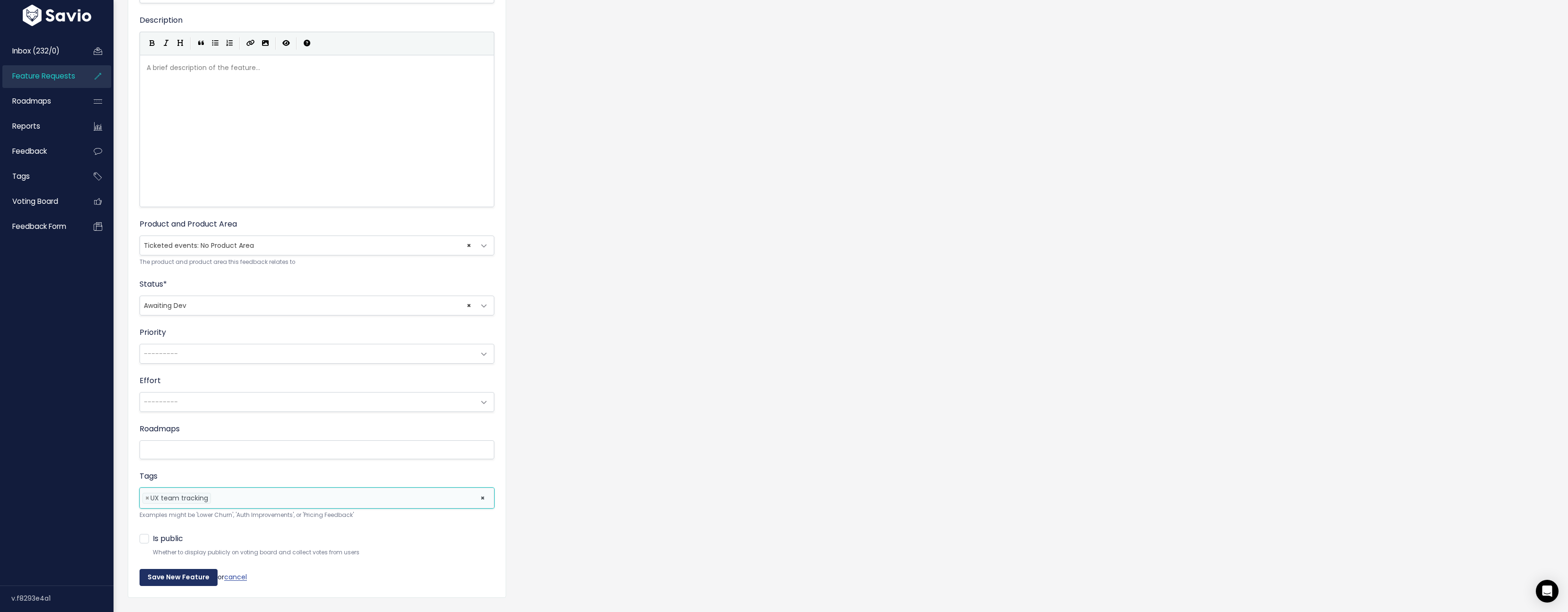
click at [185, 576] on input "Save New Feature" at bounding box center [178, 577] width 78 height 17
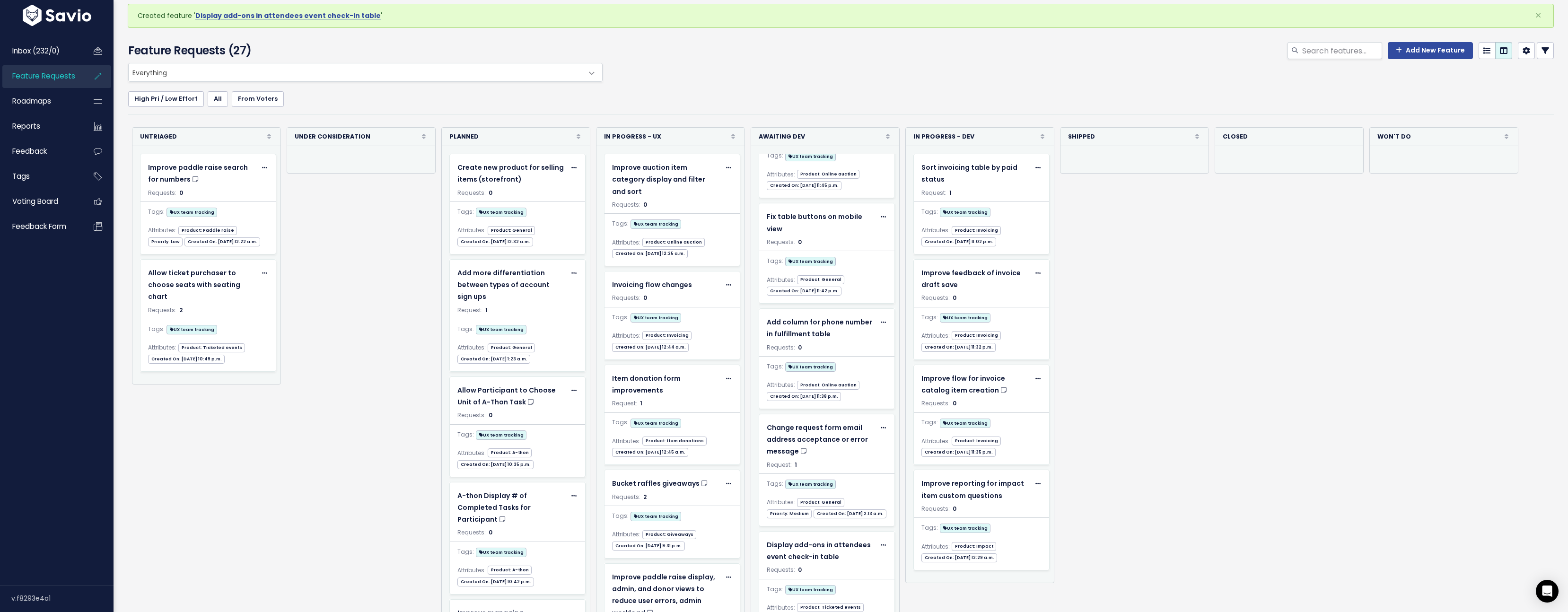
scroll to position [46, 0]
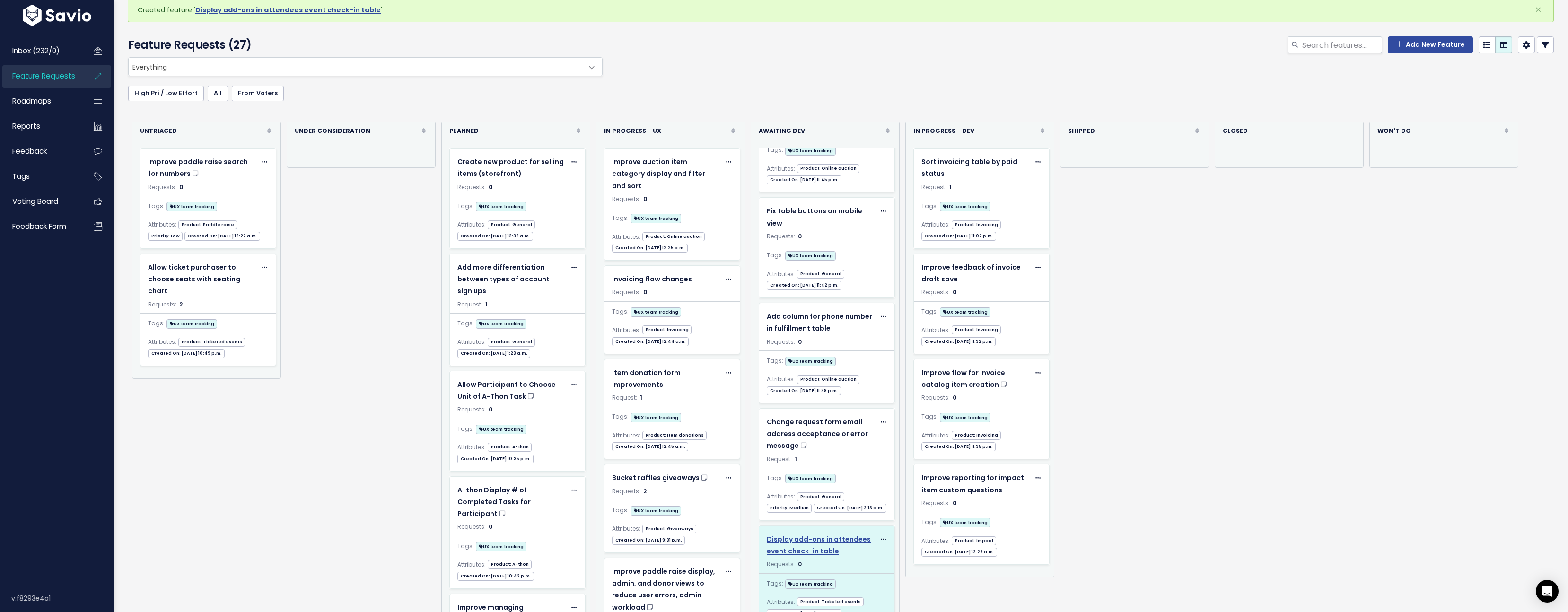
click at [838, 538] on span "Display add-ons in attendees event check-in table" at bounding box center [818, 545] width 104 height 22
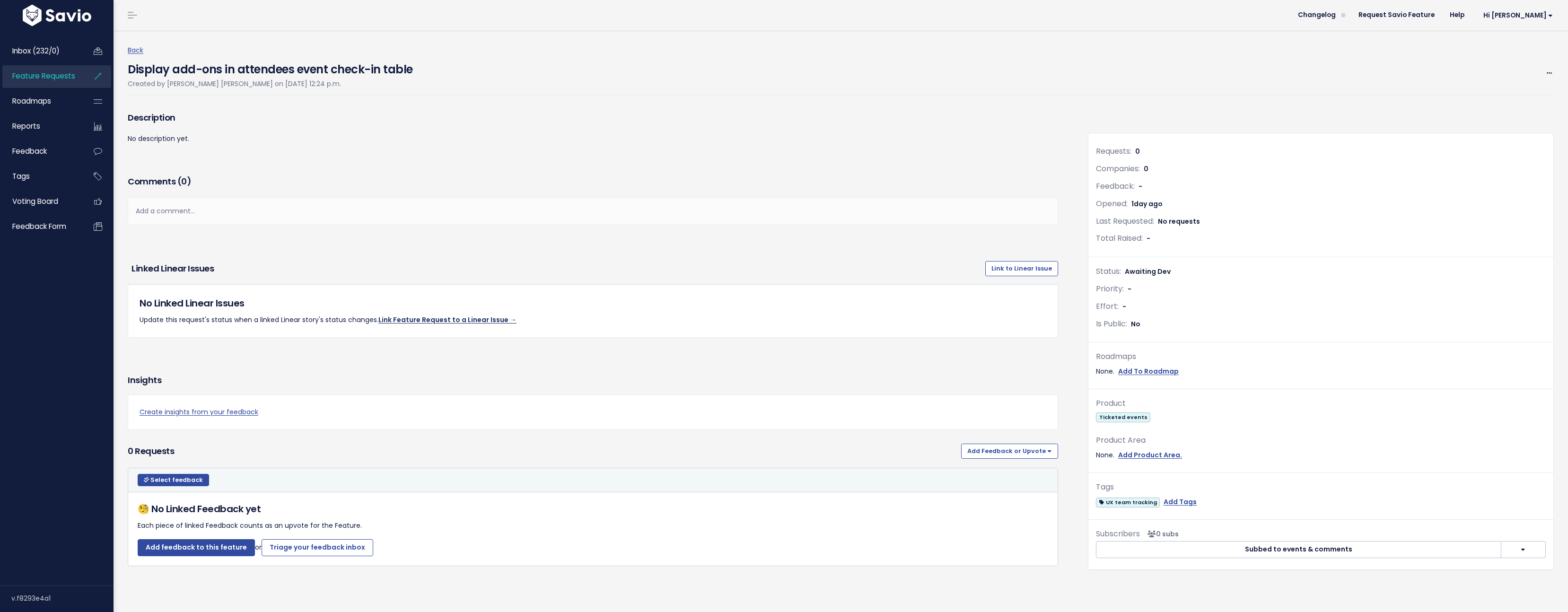
click at [501, 319] on link "Link Feature Request to a Linear Issue →" at bounding box center [447, 320] width 138 height 9
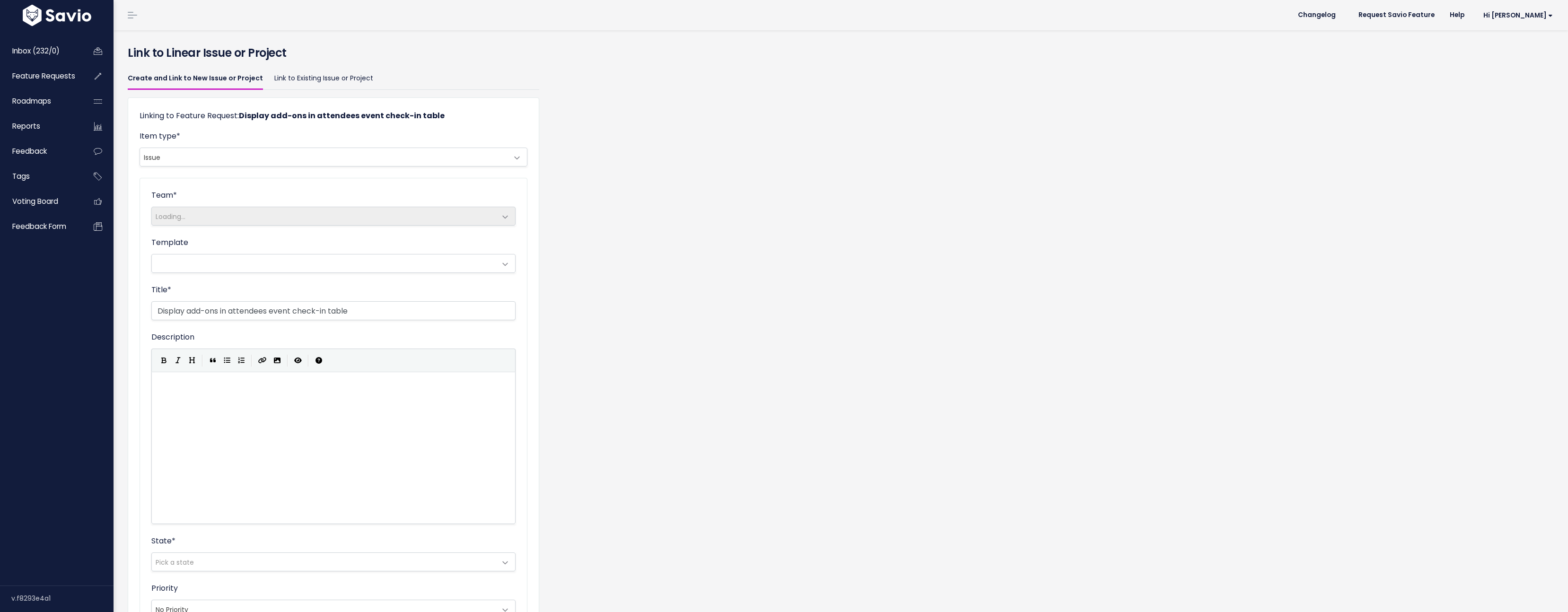
click at [273, 153] on span "Issue" at bounding box center [323, 157] width 368 height 18
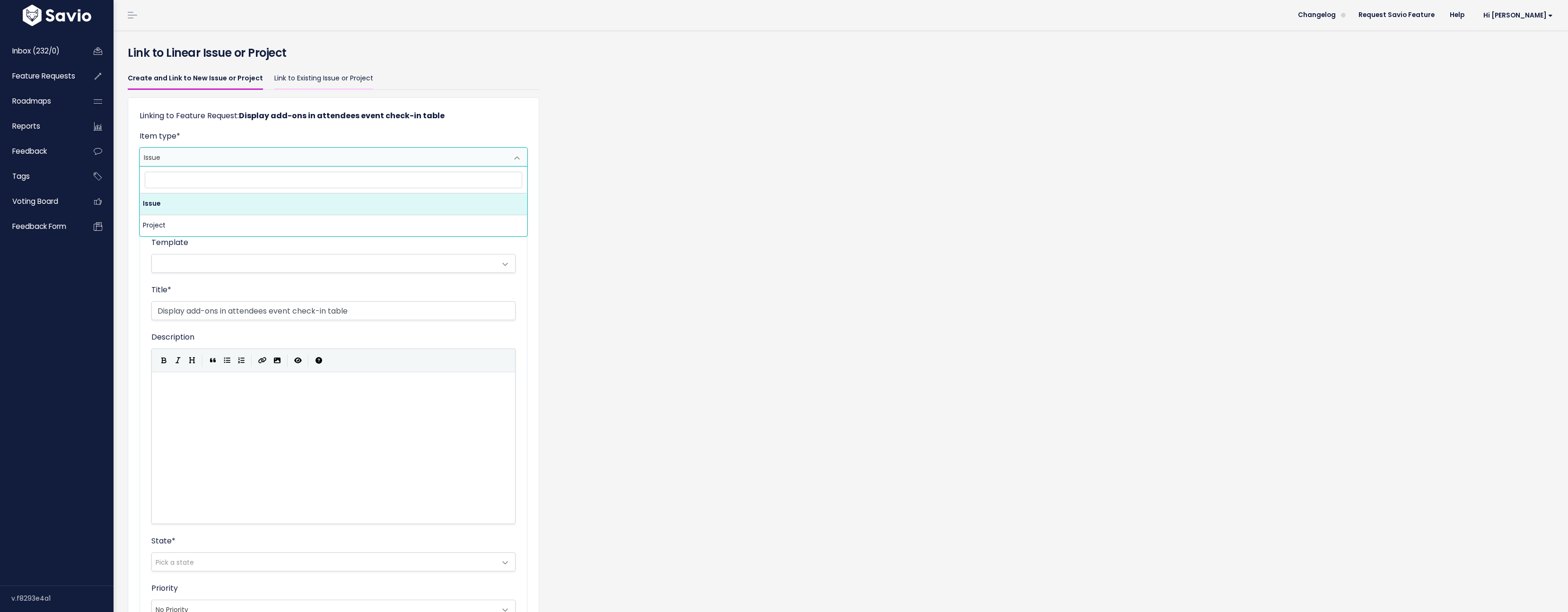
click at [289, 81] on link "Link to Existing Issue or Project" at bounding box center [323, 79] width 99 height 22
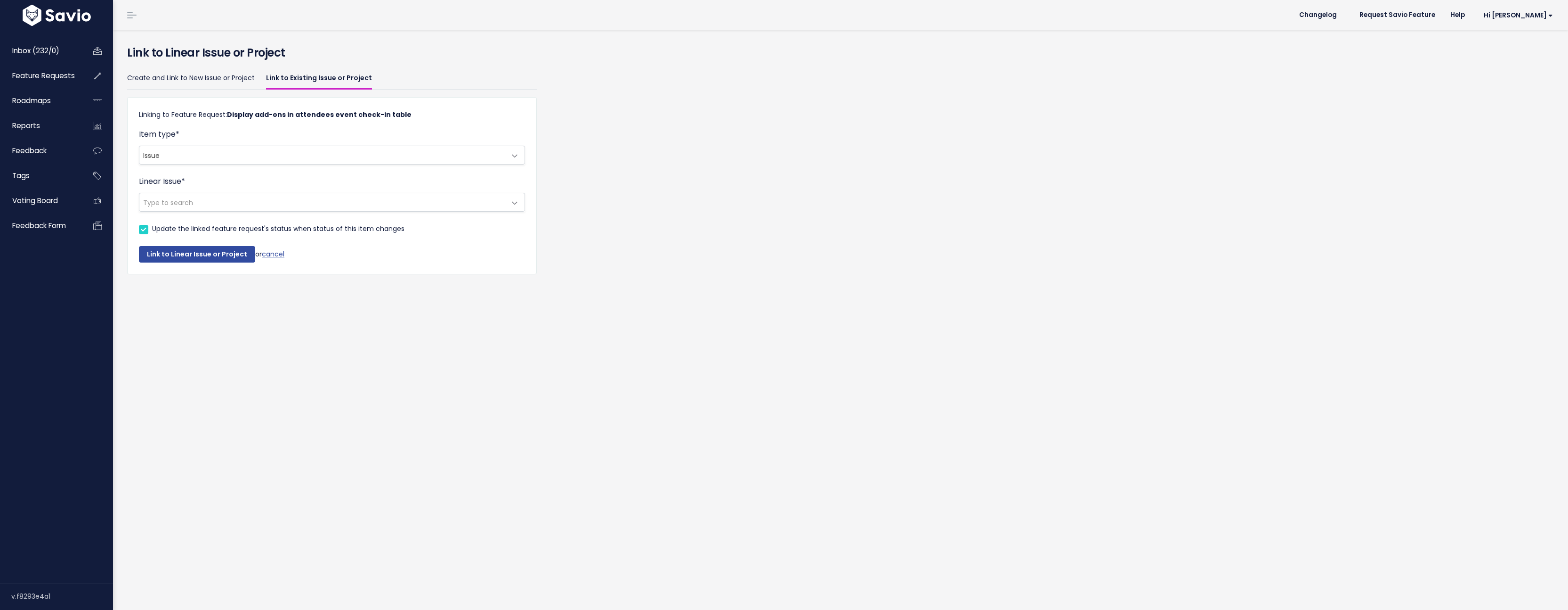
click at [212, 195] on span "Type to search" at bounding box center [322, 202] width 367 height 18
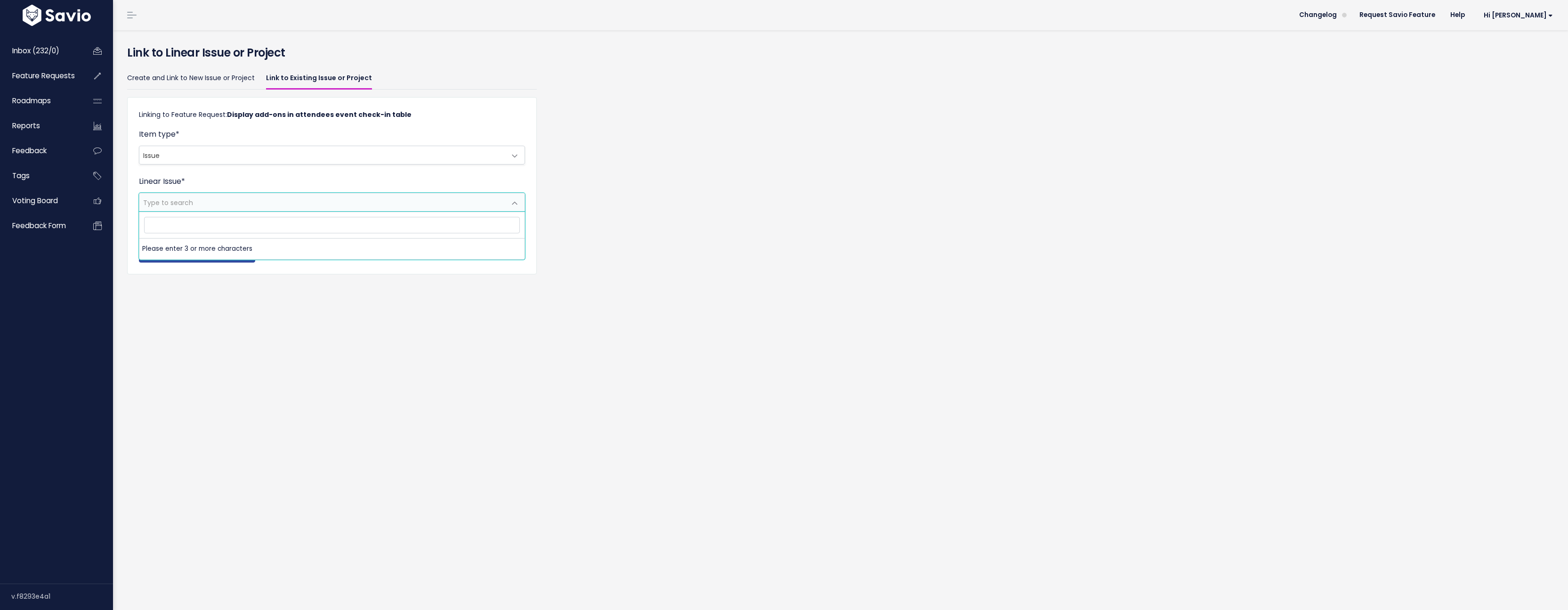
click at [228, 198] on span "Type to search" at bounding box center [322, 202] width 367 height 18
click at [237, 202] on span "Type to search" at bounding box center [322, 202] width 367 height 18
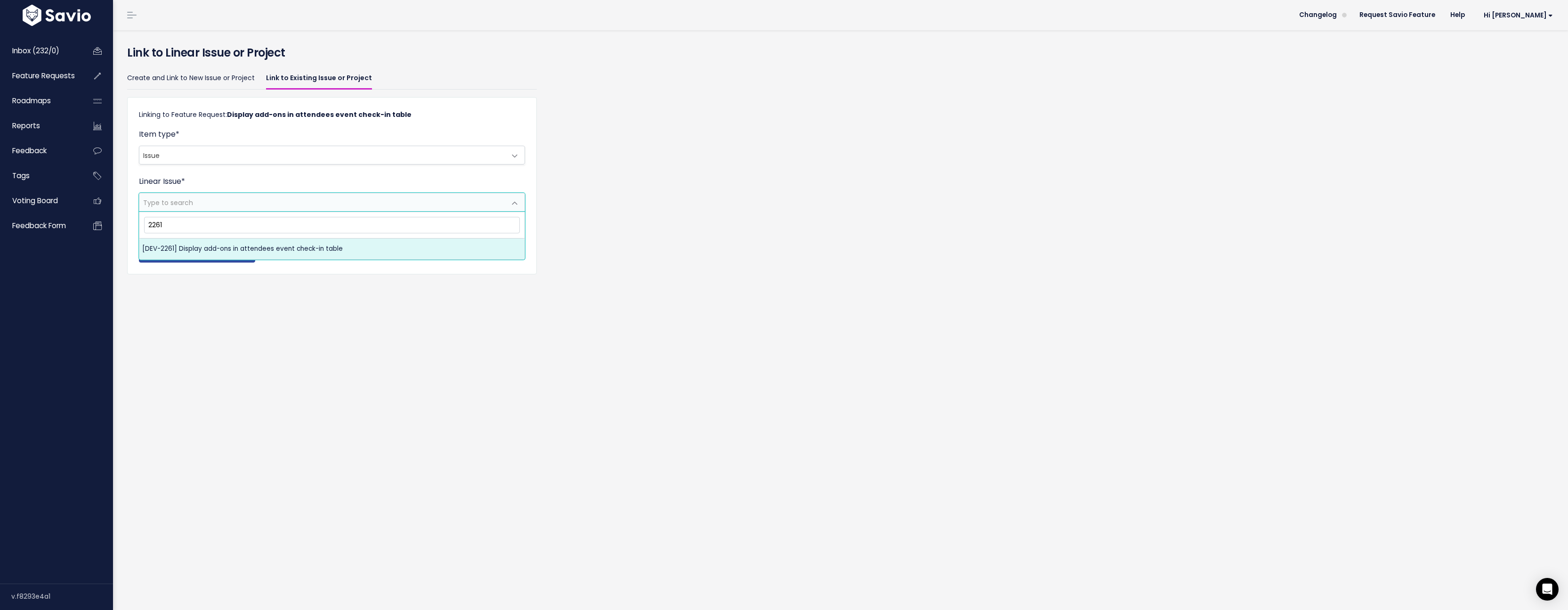
type input "2261"
select select "8cd7c1f8-5b13-4e18-87c4-c36d009e9575"
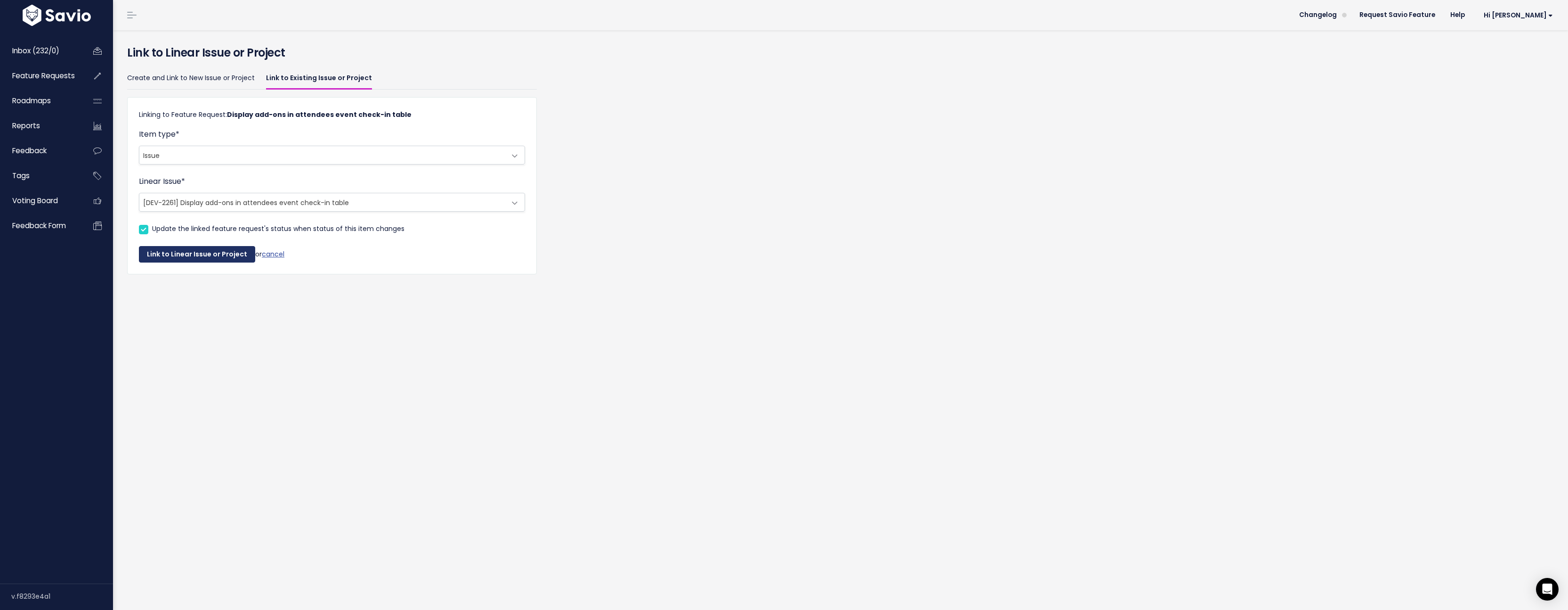
click at [187, 256] on button "Link to Linear Issue or Project" at bounding box center [197, 255] width 116 height 17
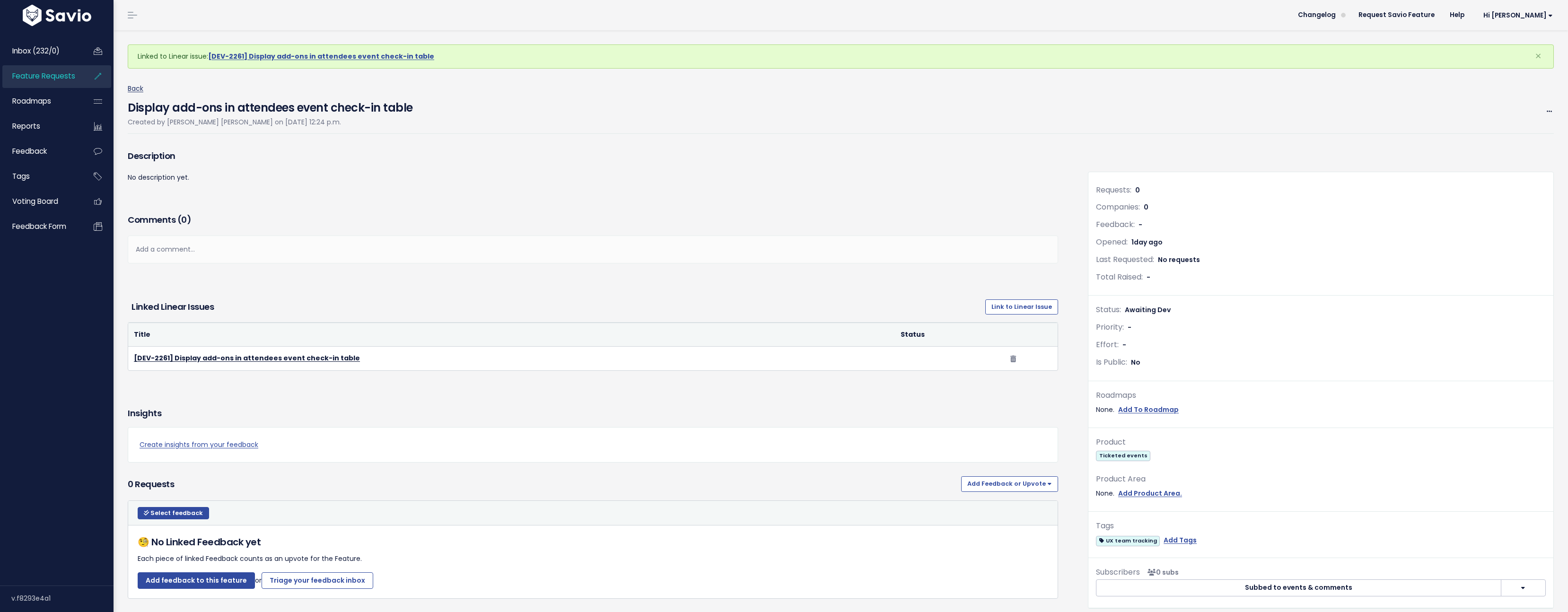
click at [143, 90] on link "Back" at bounding box center [135, 88] width 15 height 9
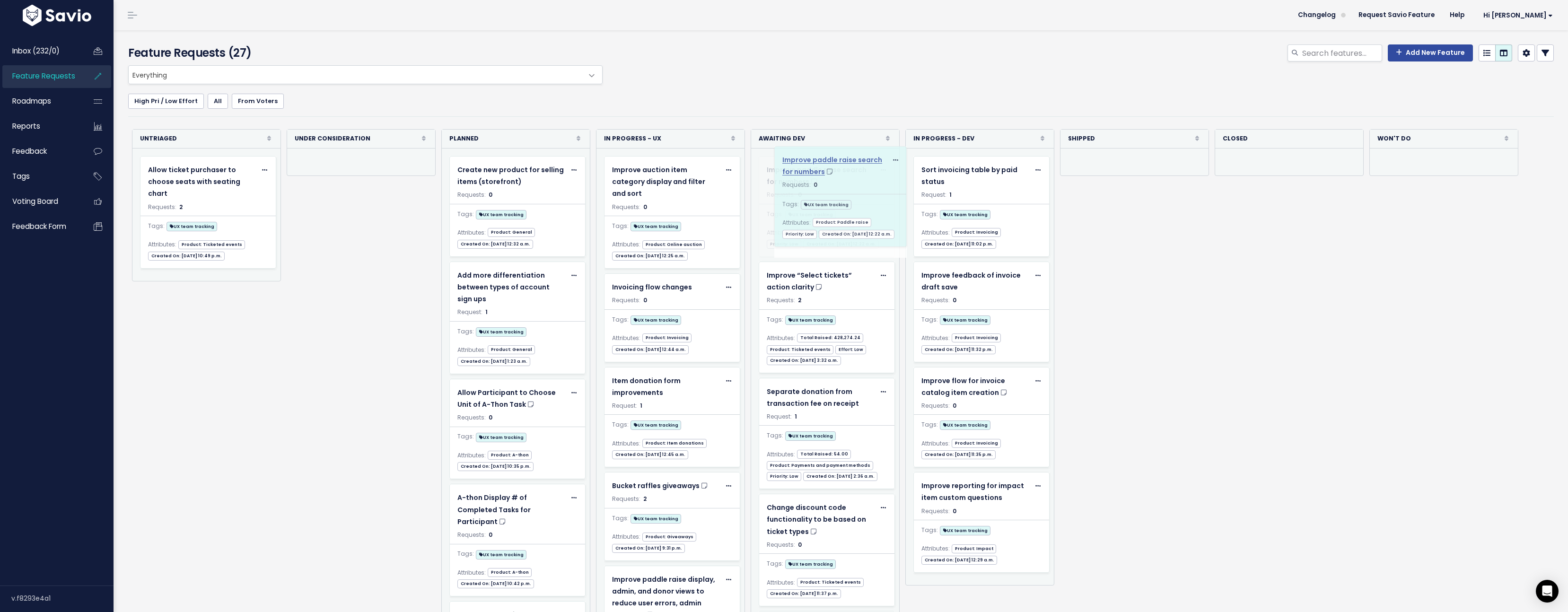
drag, startPoint x: 221, startPoint y: 167, endPoint x: 858, endPoint y: 158, distance: 637.1
click at [824, 168] on span "Improve paddle raise search for numbers" at bounding box center [816, 176] width 100 height 22
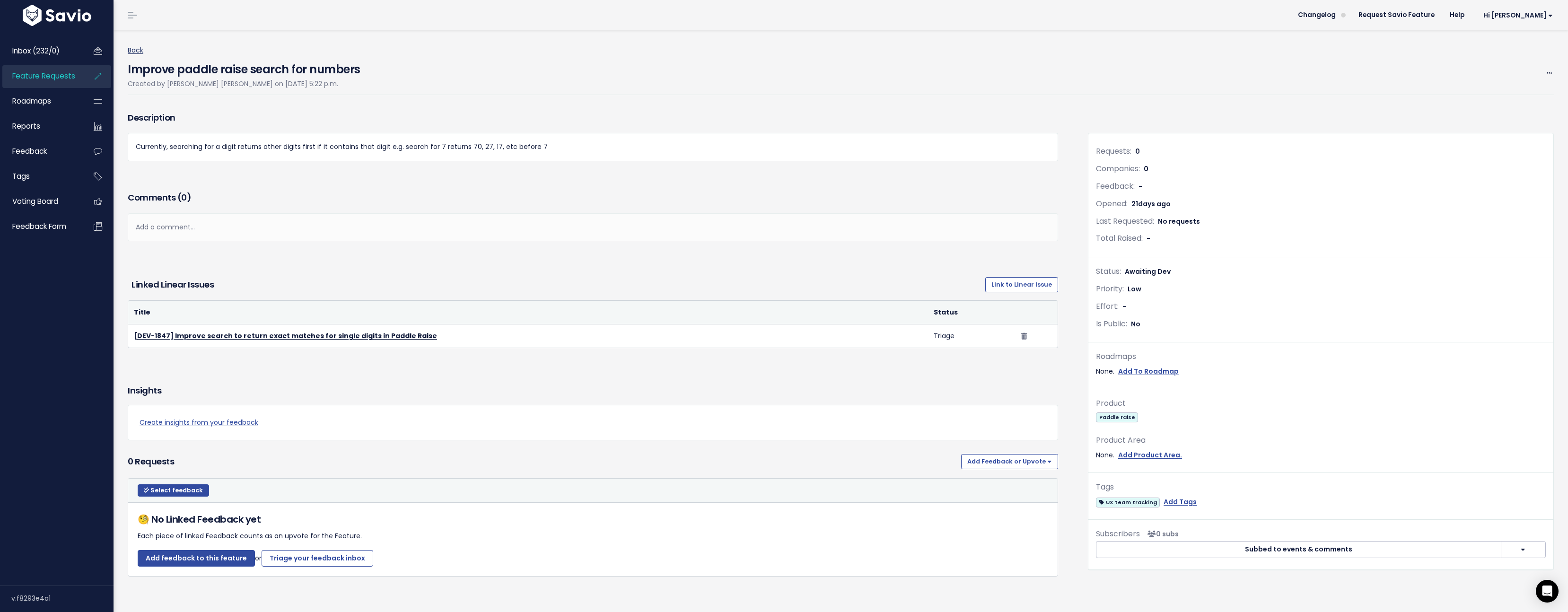
click at [134, 51] on link "Back" at bounding box center [135, 50] width 15 height 9
